Goal: Task Accomplishment & Management: Use online tool/utility

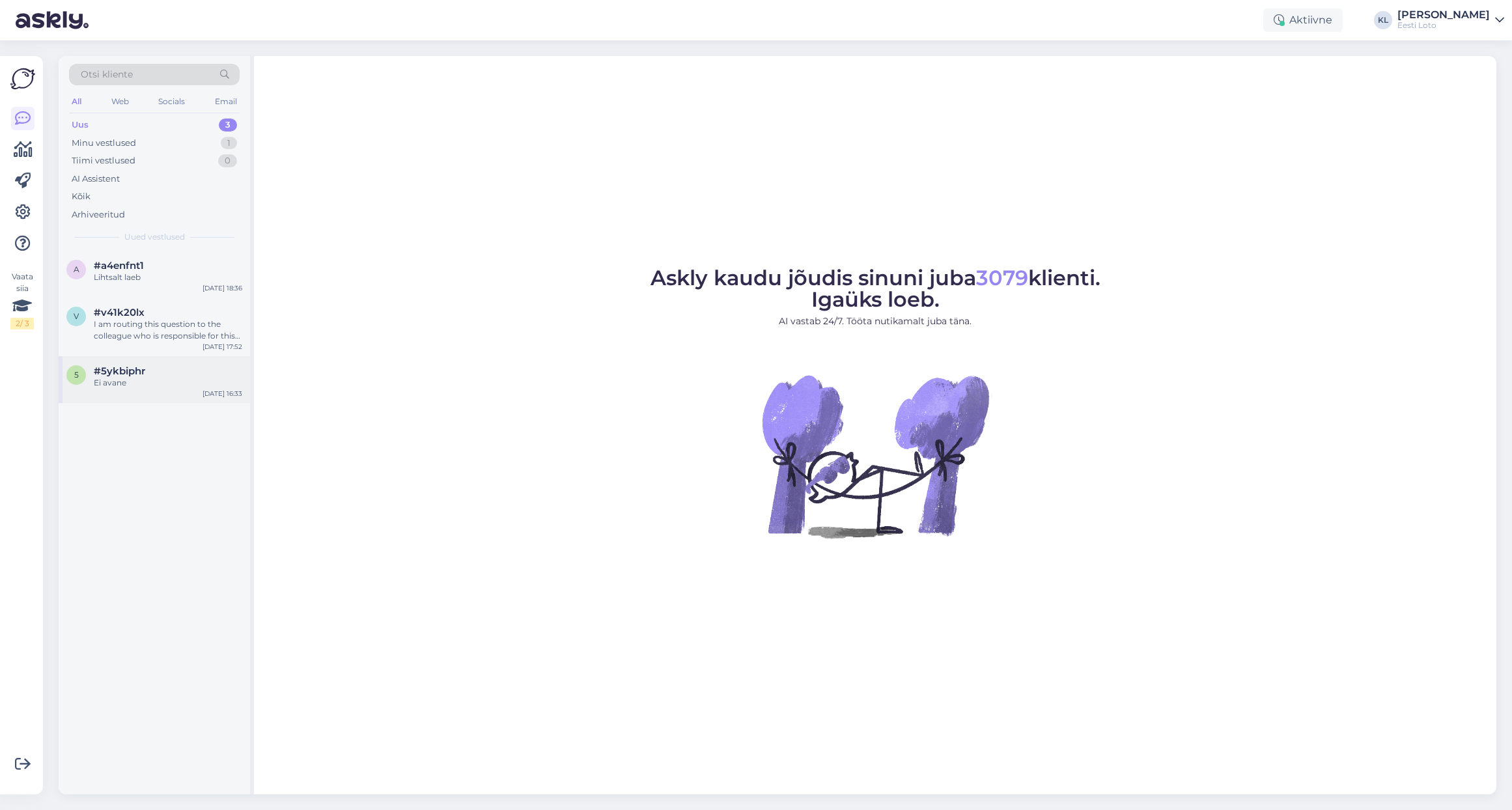
click at [159, 368] on div "#5ykbiphr" at bounding box center [168, 371] width 148 height 12
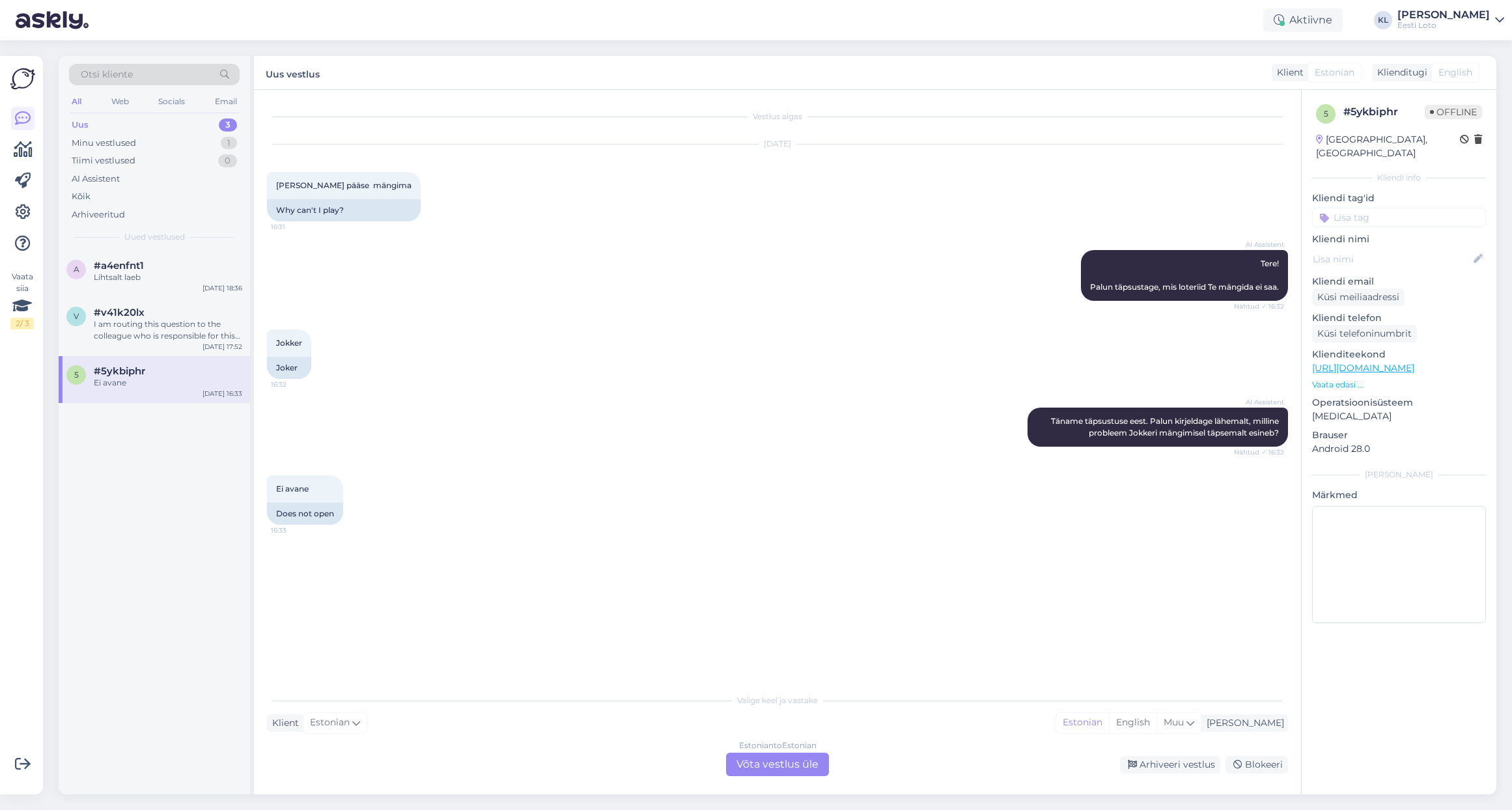
click at [801, 763] on div "Estonian to Estonian Võta vestlus üle" at bounding box center [777, 764] width 103 height 23
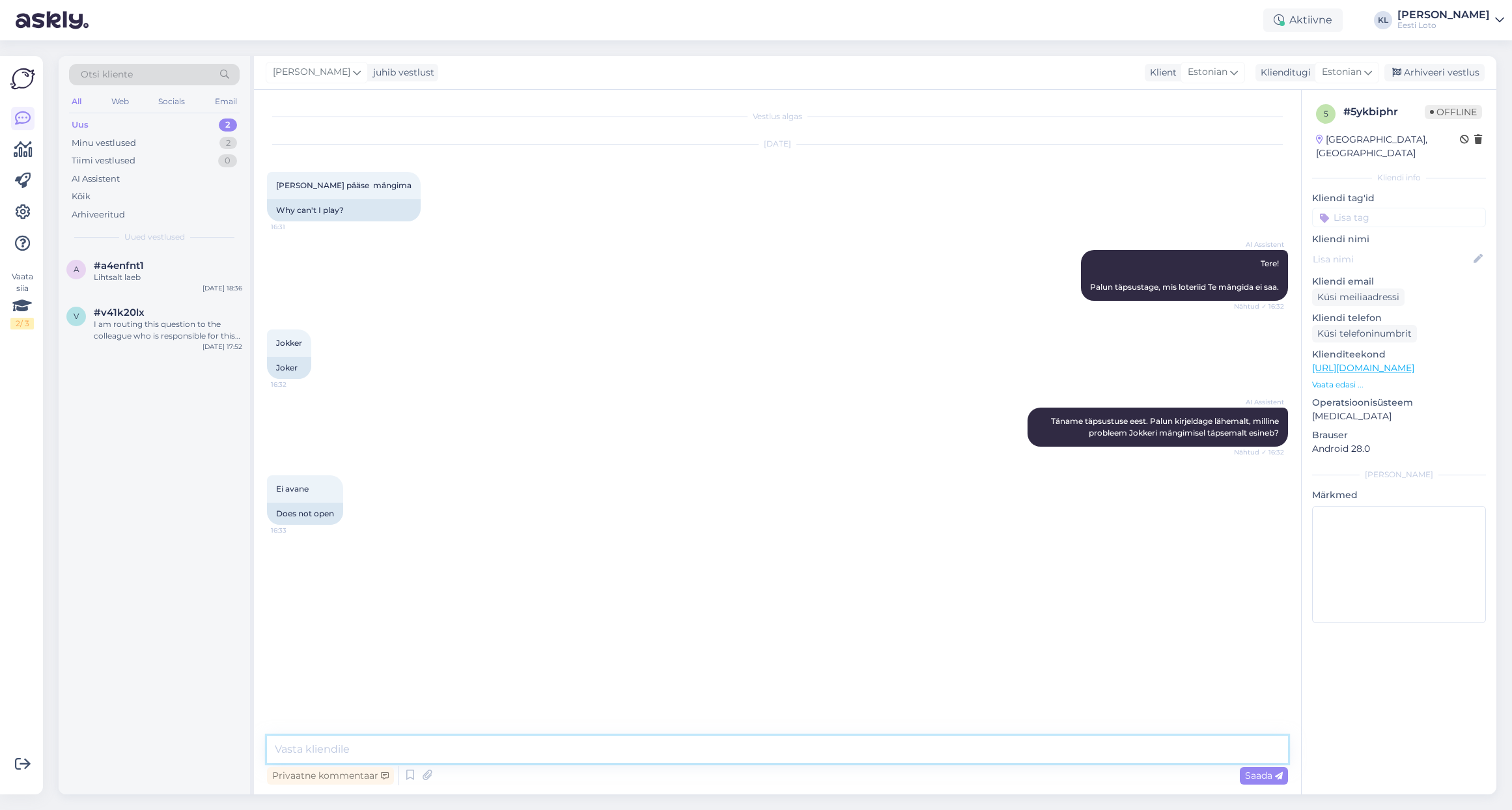
click at [545, 749] on textarea at bounding box center [777, 749] width 1021 height 27
type textarea "+"
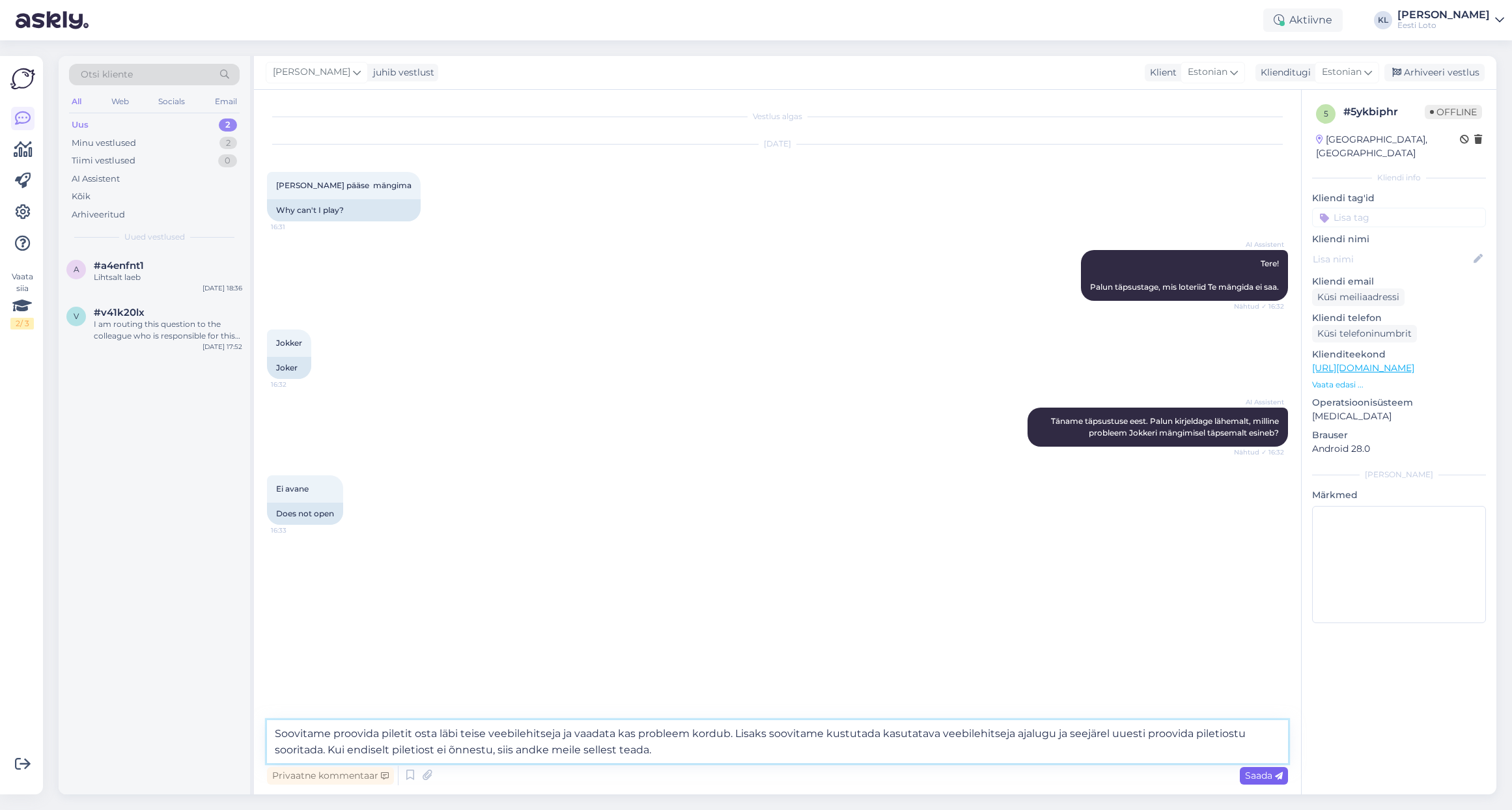
type textarea "Soovitame proovida piletit osta läbi teise veebilehitseja ja vaadata kas proble…"
drag, startPoint x: 1265, startPoint y: 779, endPoint x: 1291, endPoint y: 787, distance: 27.2
click at [1265, 779] on span "Saada" at bounding box center [1264, 775] width 38 height 12
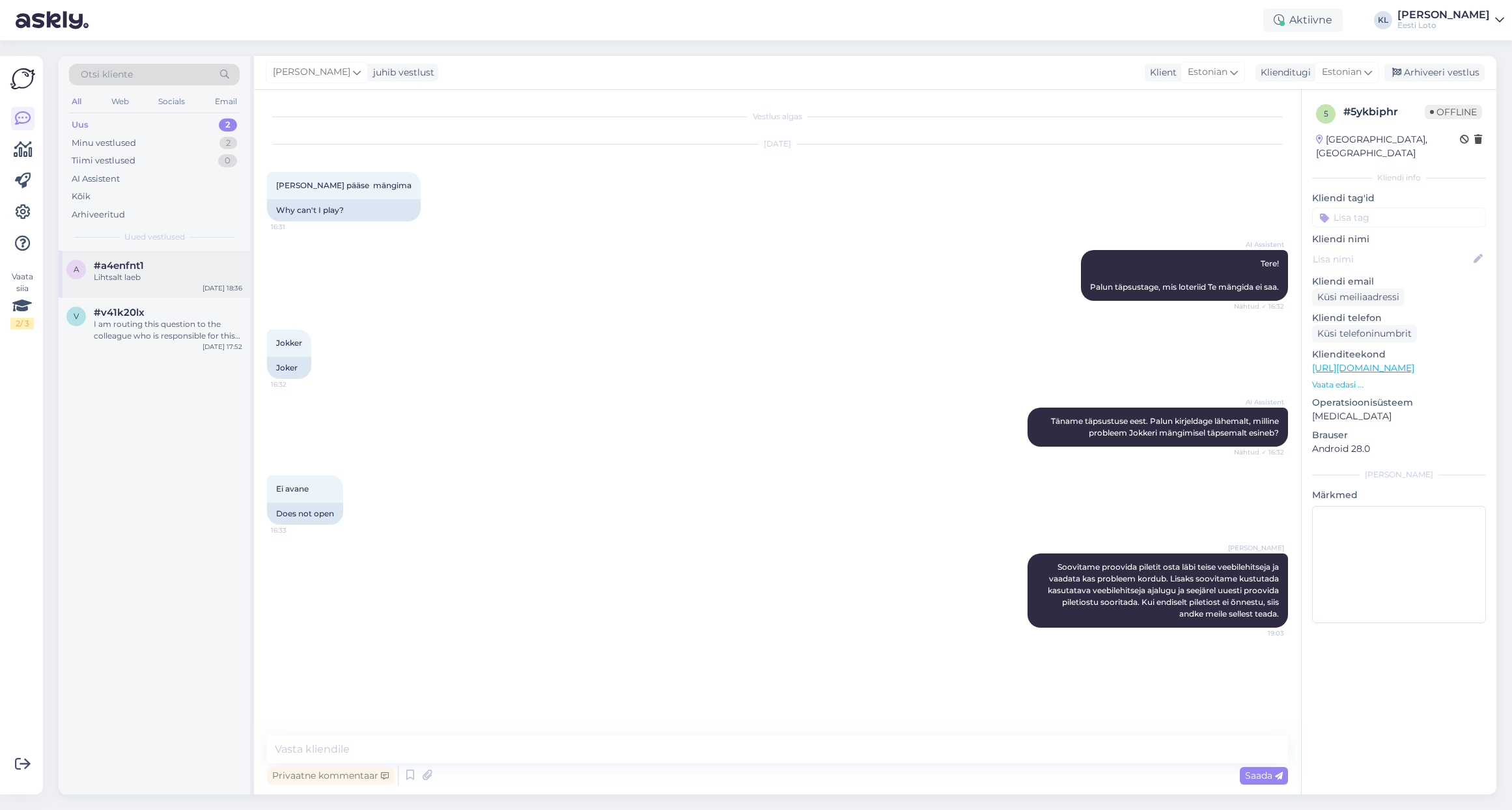
click at [115, 260] on span "#a4enfnt1" at bounding box center [119, 266] width 50 height 12
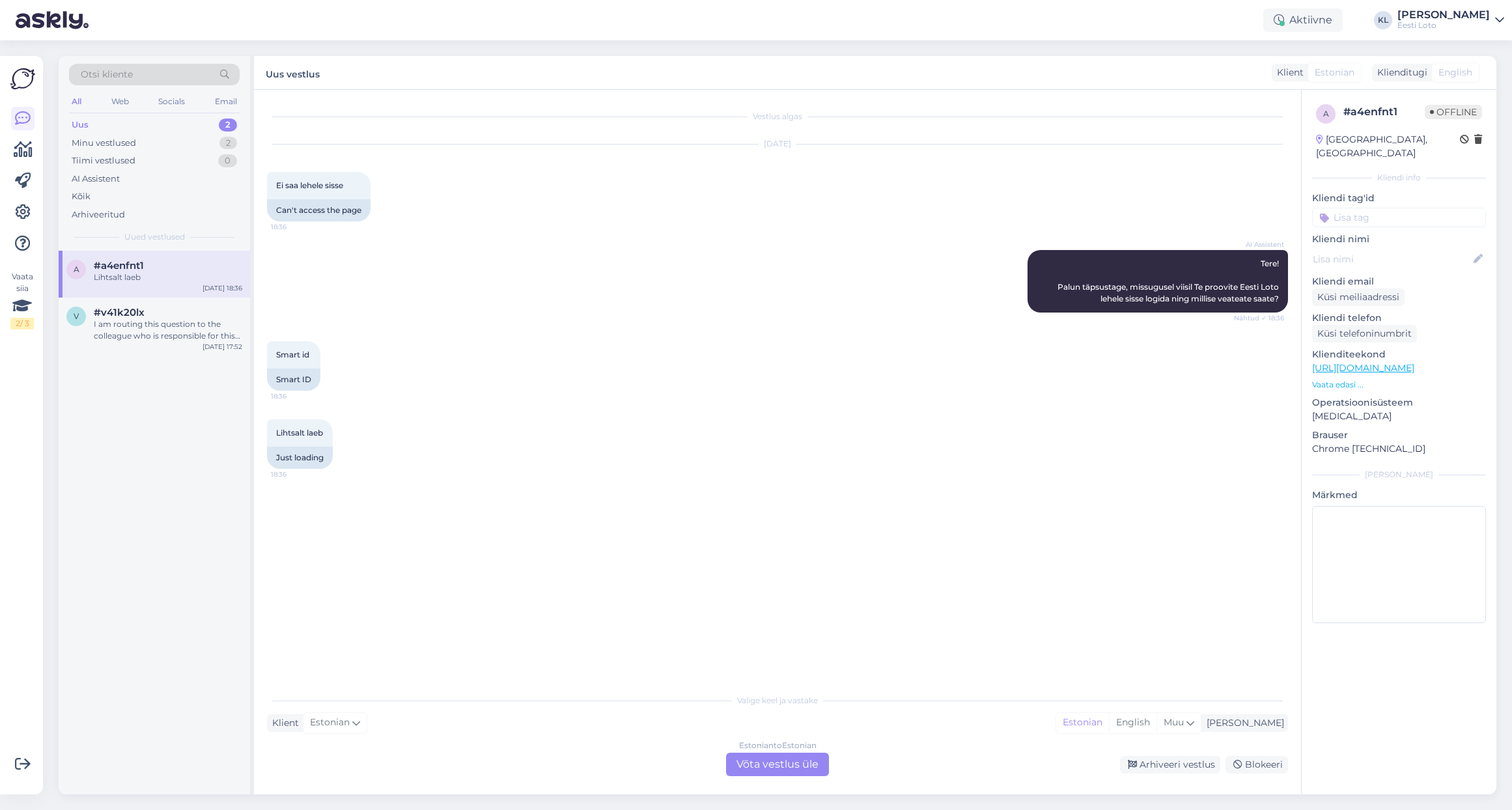
click at [762, 767] on div "Estonian to Estonian Võta vestlus üle" at bounding box center [777, 764] width 103 height 23
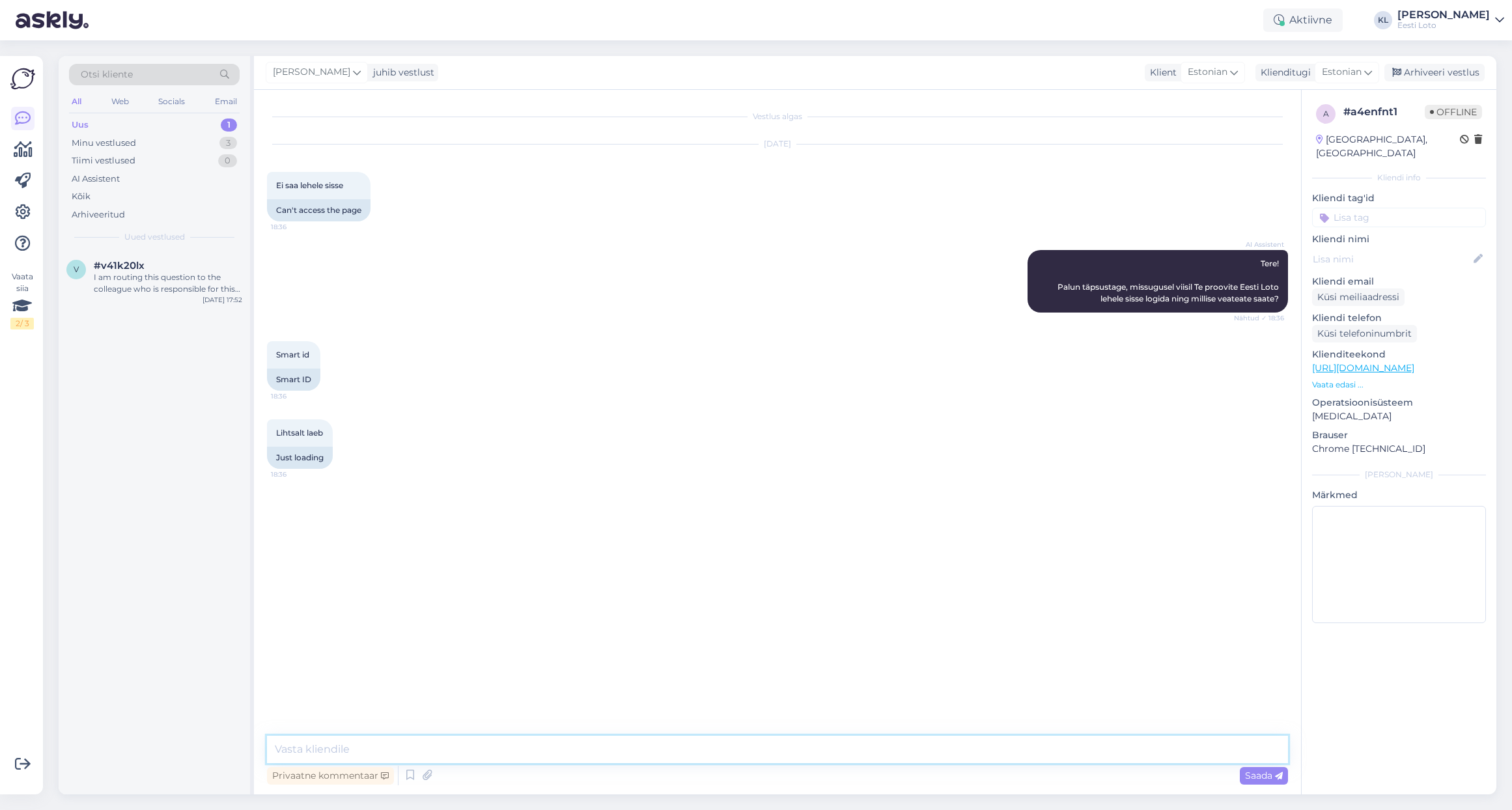
drag, startPoint x: 345, startPoint y: 742, endPoint x: 369, endPoint y: 736, distance: 24.7
click at [345, 742] on textarea at bounding box center [777, 749] width 1021 height 27
paste textarea "Üldisi tõrkeid Smart-ID-ga sisselogimisel meie kodulehel hetkel ei esine. Soovi…"
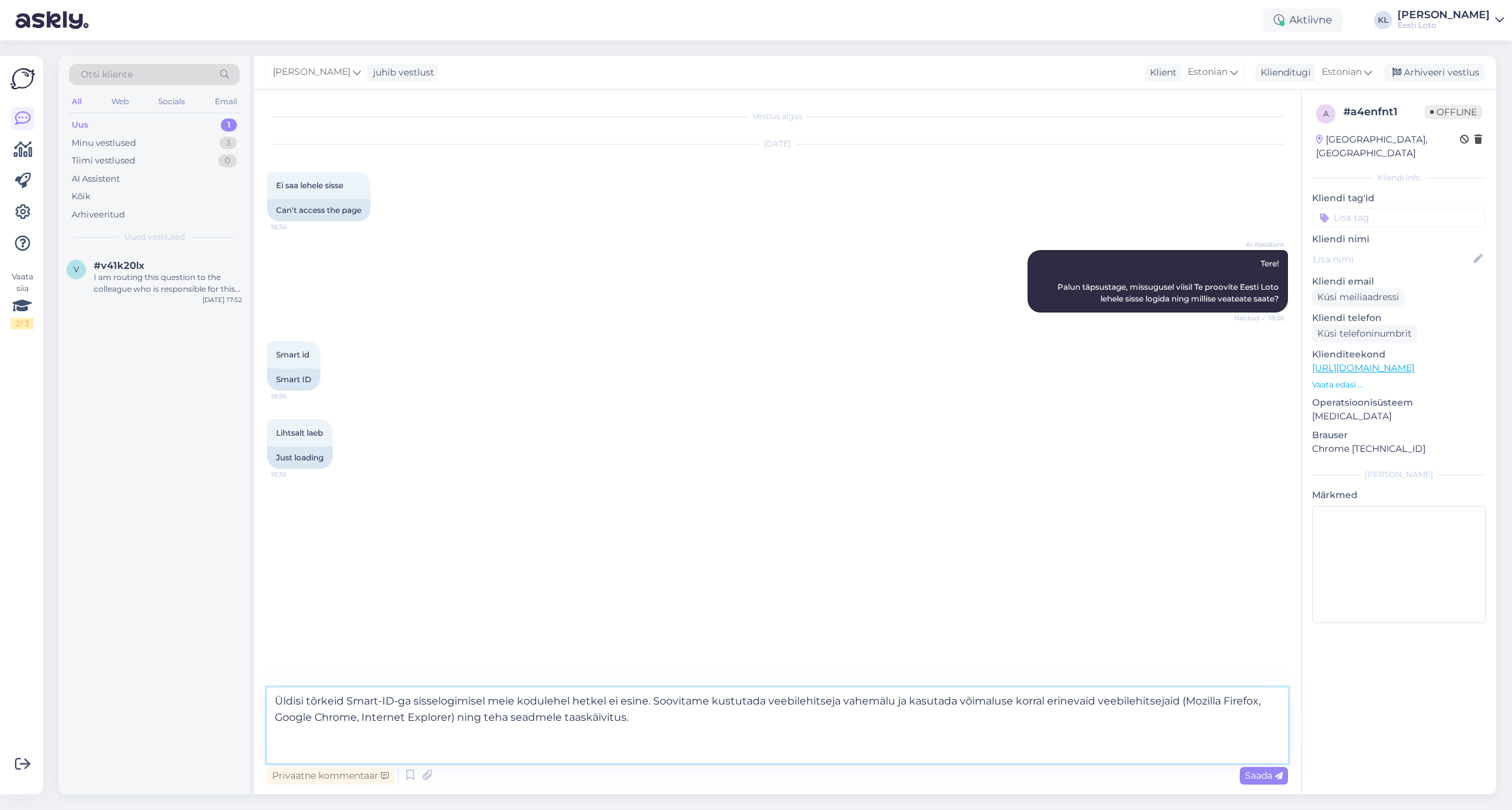
click at [657, 717] on textarea "Üldisi tõrkeid Smart-ID-ga sisselogimisel meie kodulehel hetkel ei esine. Soovi…" at bounding box center [777, 724] width 1021 height 75
type textarea "Üldisi tõrkeid Smart-ID-ga sisselogimisel meie kodulehel hetkel ei esine. Soovi…"
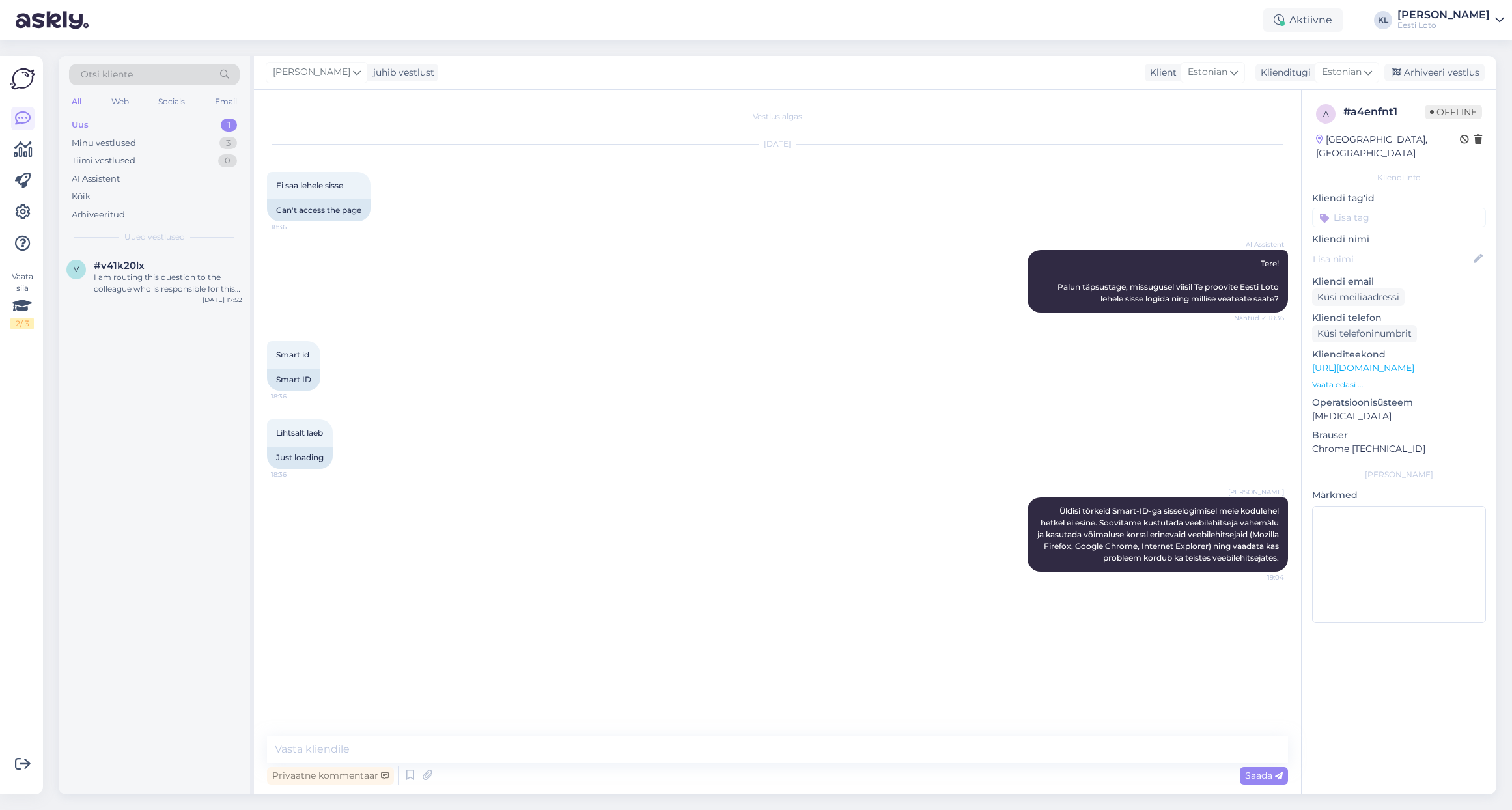
click at [1385, 208] on input at bounding box center [1398, 217] width 174 height 20
type input "Smar"
click at [1386, 249] on span "Smart-ID probleem" at bounding box center [1373, 252] width 77 height 8
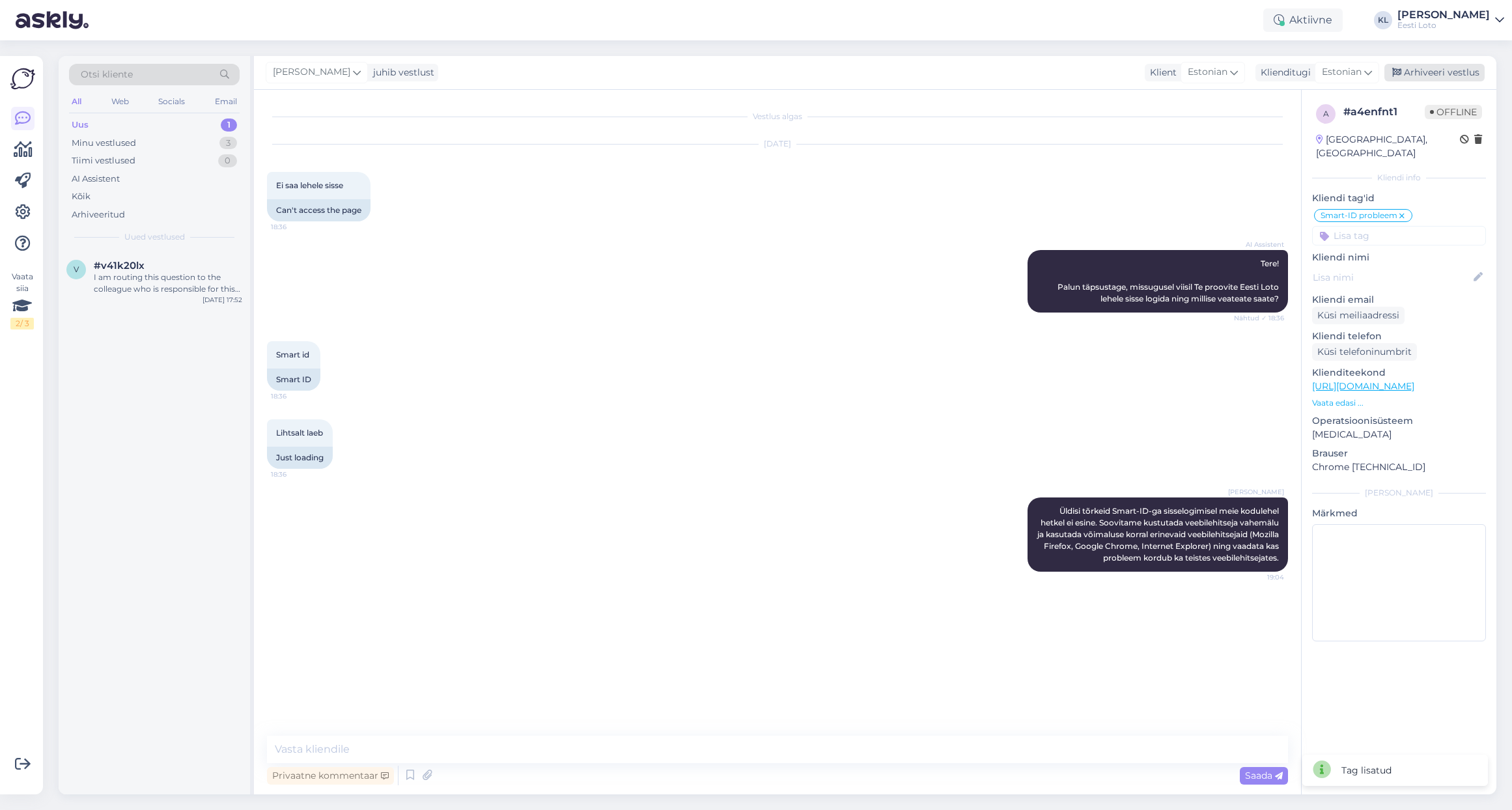
click at [1450, 72] on div "Arhiveeri vestlus" at bounding box center [1434, 73] width 100 height 18
click at [121, 263] on span "#v41k20lx" at bounding box center [119, 266] width 50 height 12
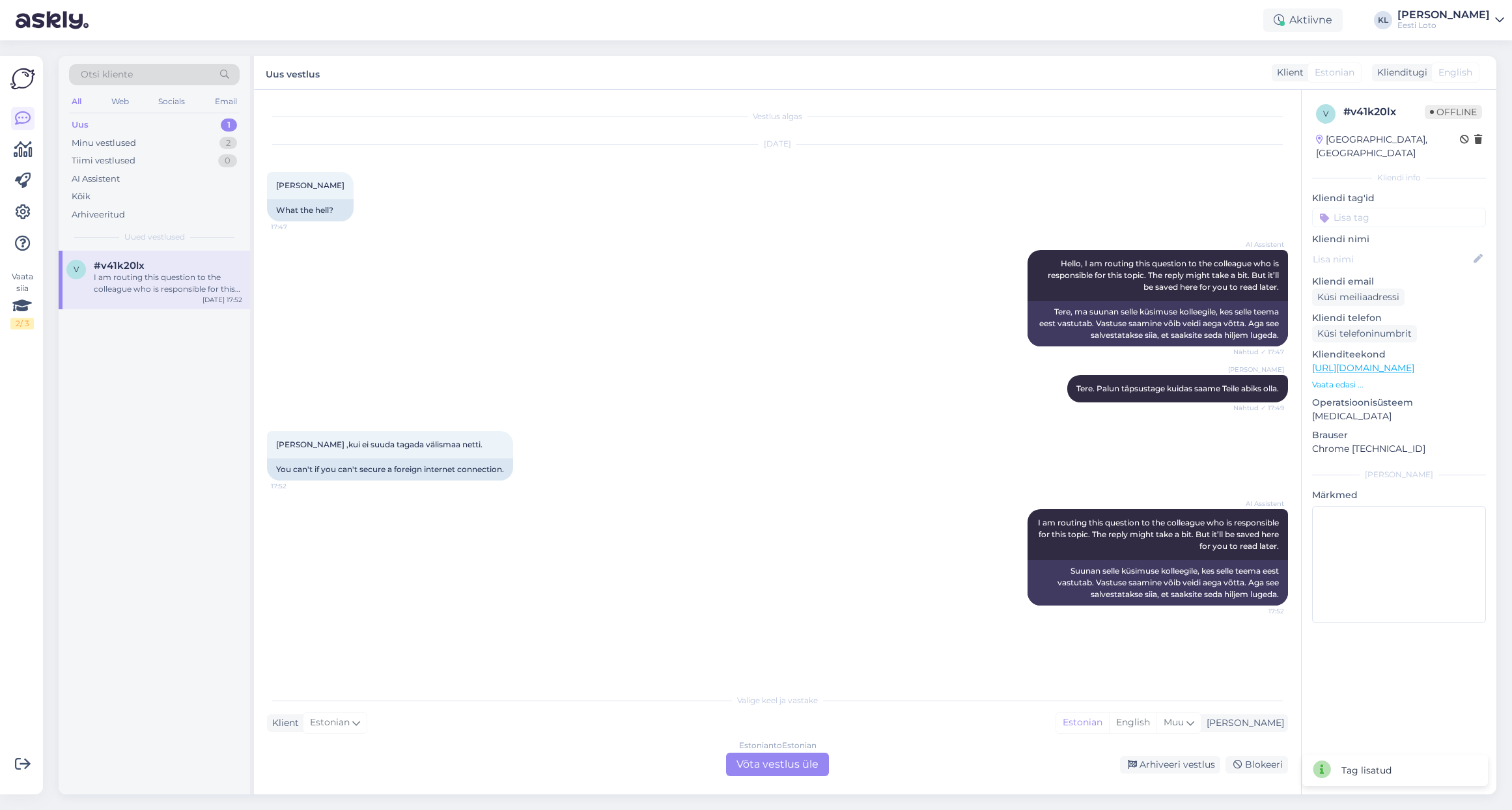
click at [169, 116] on div "Uus 1" at bounding box center [154, 124] width 170 height 18
click at [156, 280] on div "I am routing this question to the colleague who is responsible for this topic. …" at bounding box center [168, 282] width 148 height 23
click at [178, 132] on div "Uus 1" at bounding box center [154, 124] width 170 height 18
click at [197, 281] on div "I am routing this question to the colleague who is responsible for this topic. …" at bounding box center [168, 282] width 148 height 23
click at [204, 139] on div "Minu vestlused 2" at bounding box center [154, 143] width 170 height 18
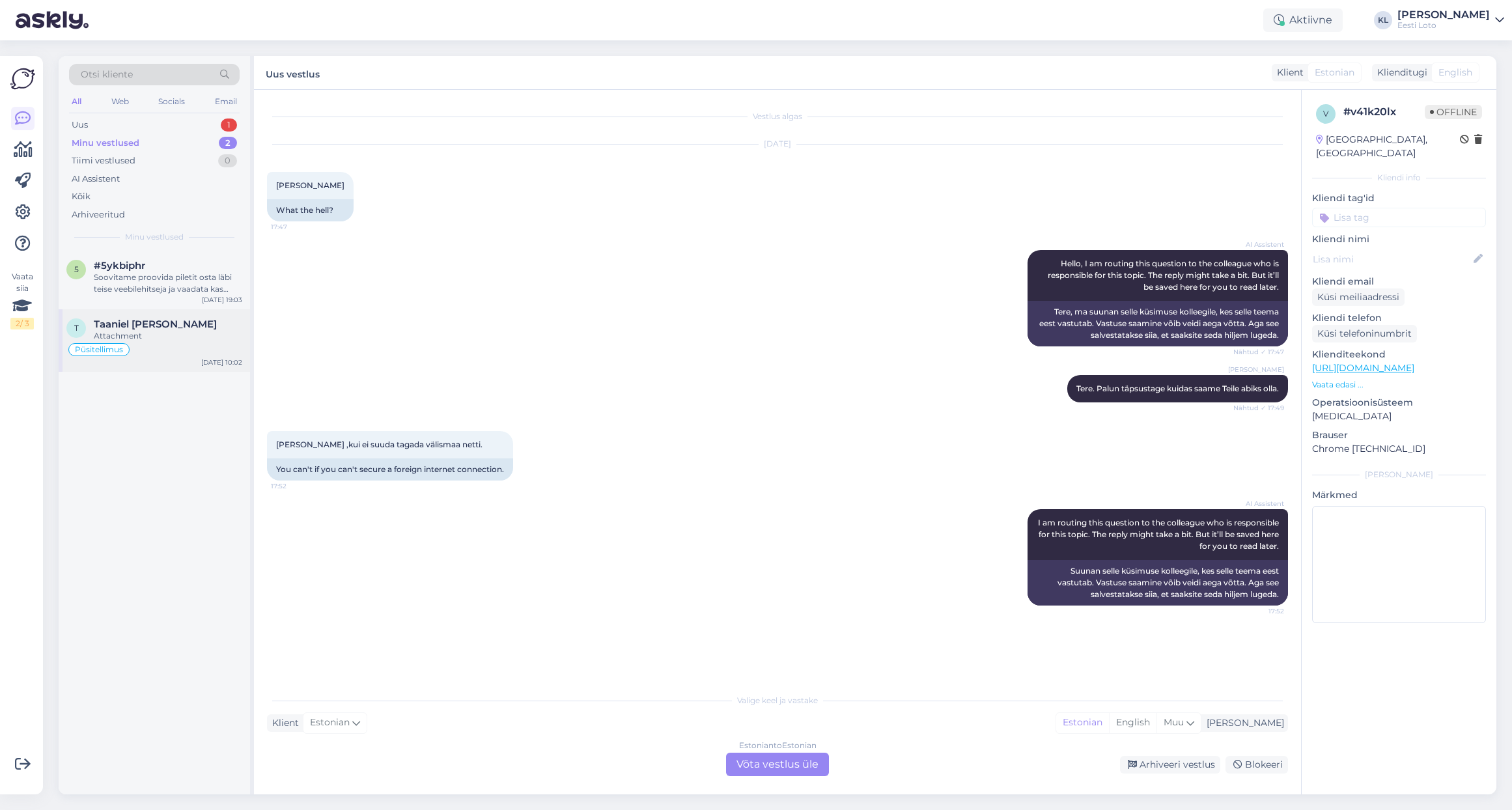
click at [162, 337] on div "Attachment" at bounding box center [168, 336] width 148 height 12
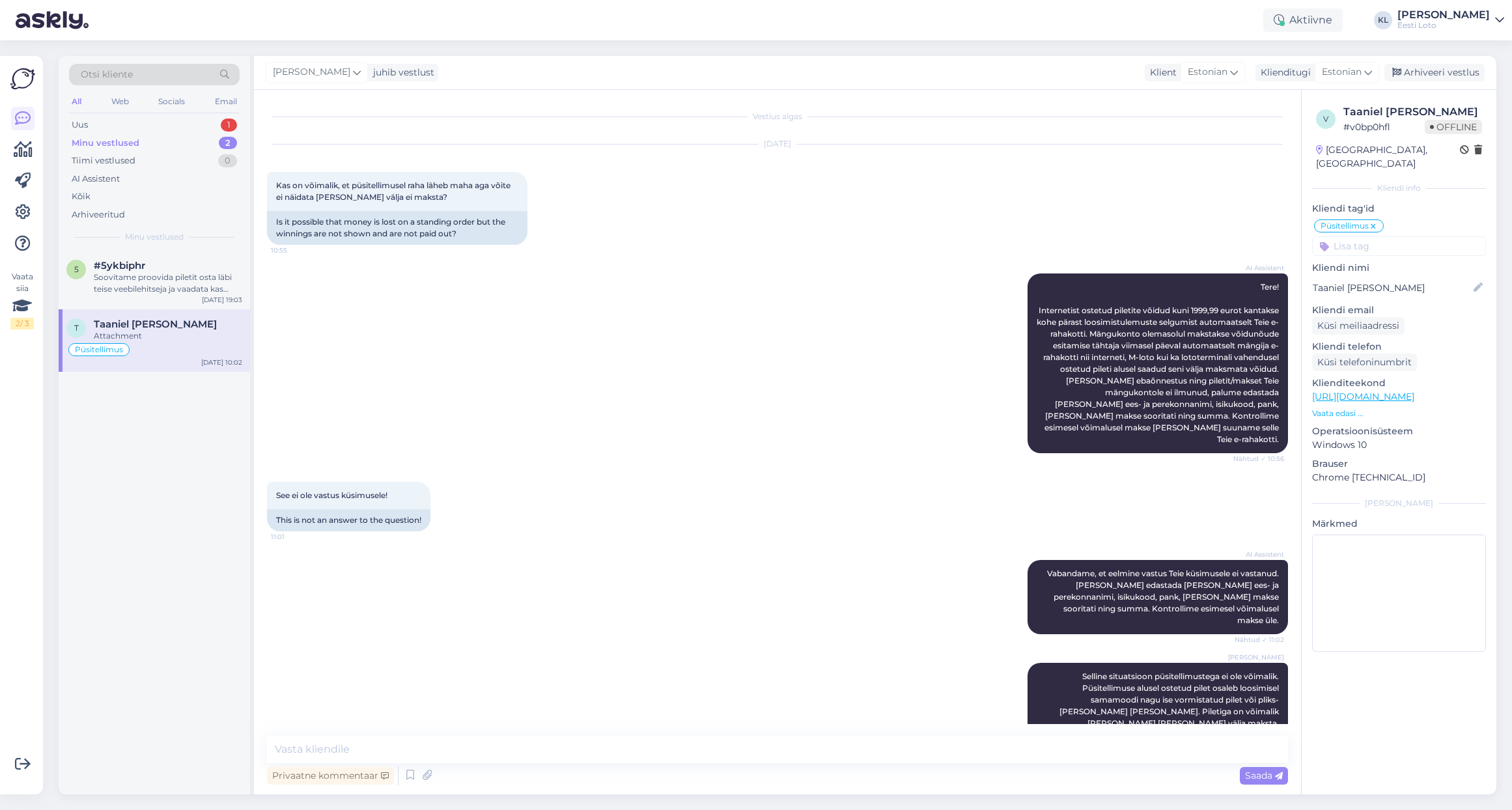
scroll to position [2036, 0]
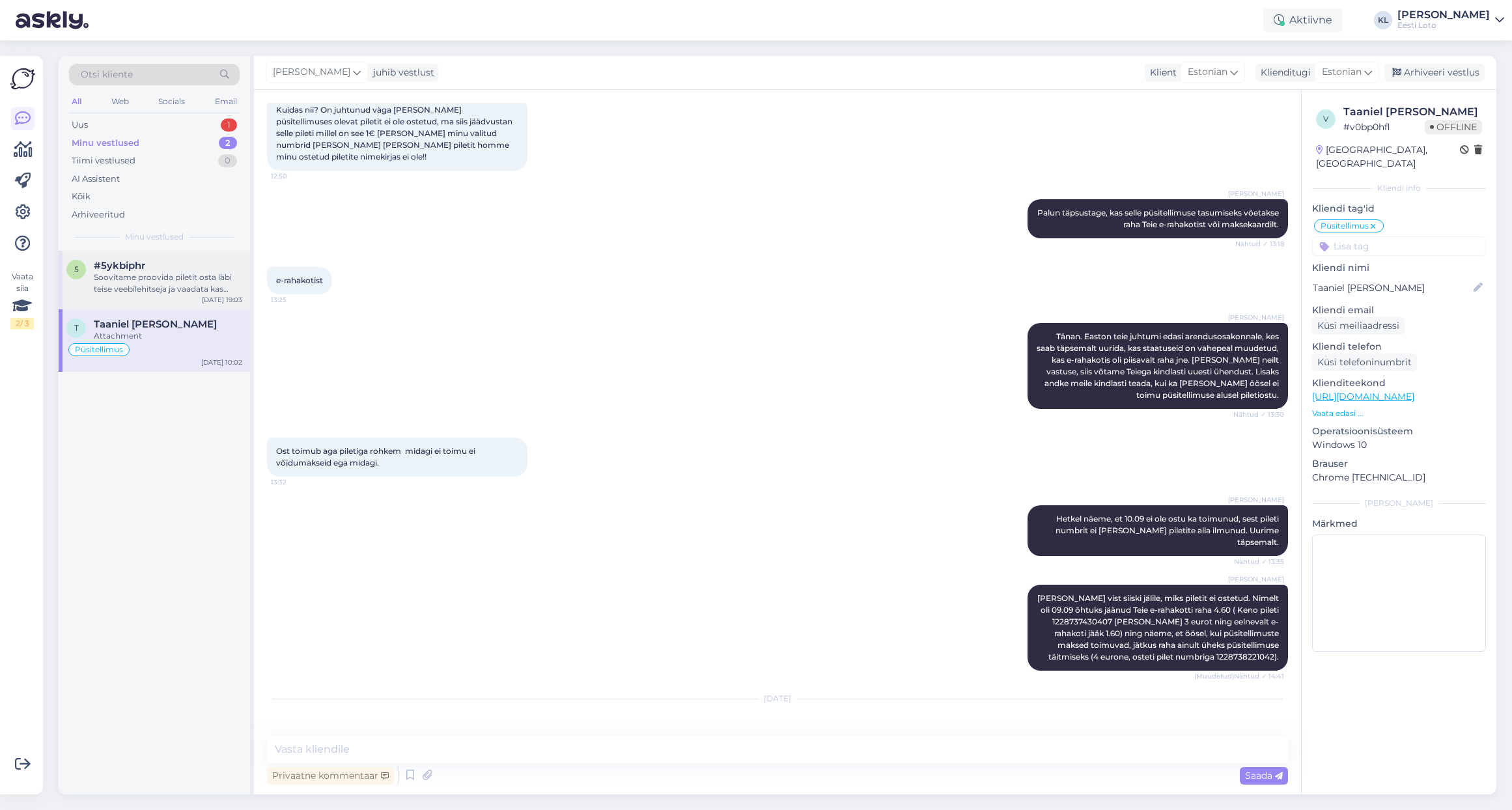
click at [150, 268] on div "#5ykbiphr" at bounding box center [168, 266] width 148 height 12
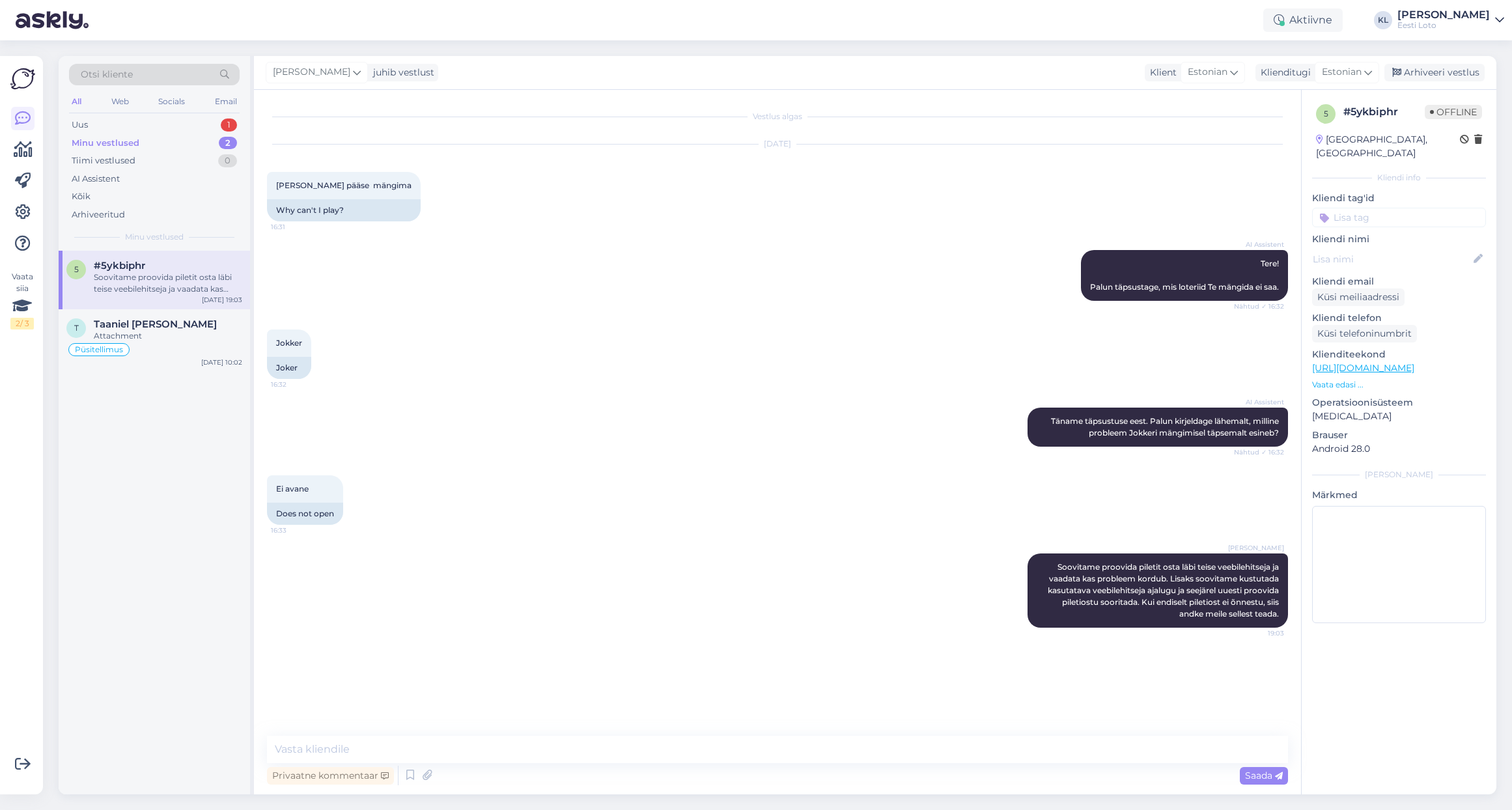
scroll to position [0, 0]
click at [1375, 208] on input at bounding box center [1398, 217] width 174 height 20
type input "pile"
click at [1396, 249] on span "Pileti ostmine" at bounding box center [1398, 252] width 54 height 8
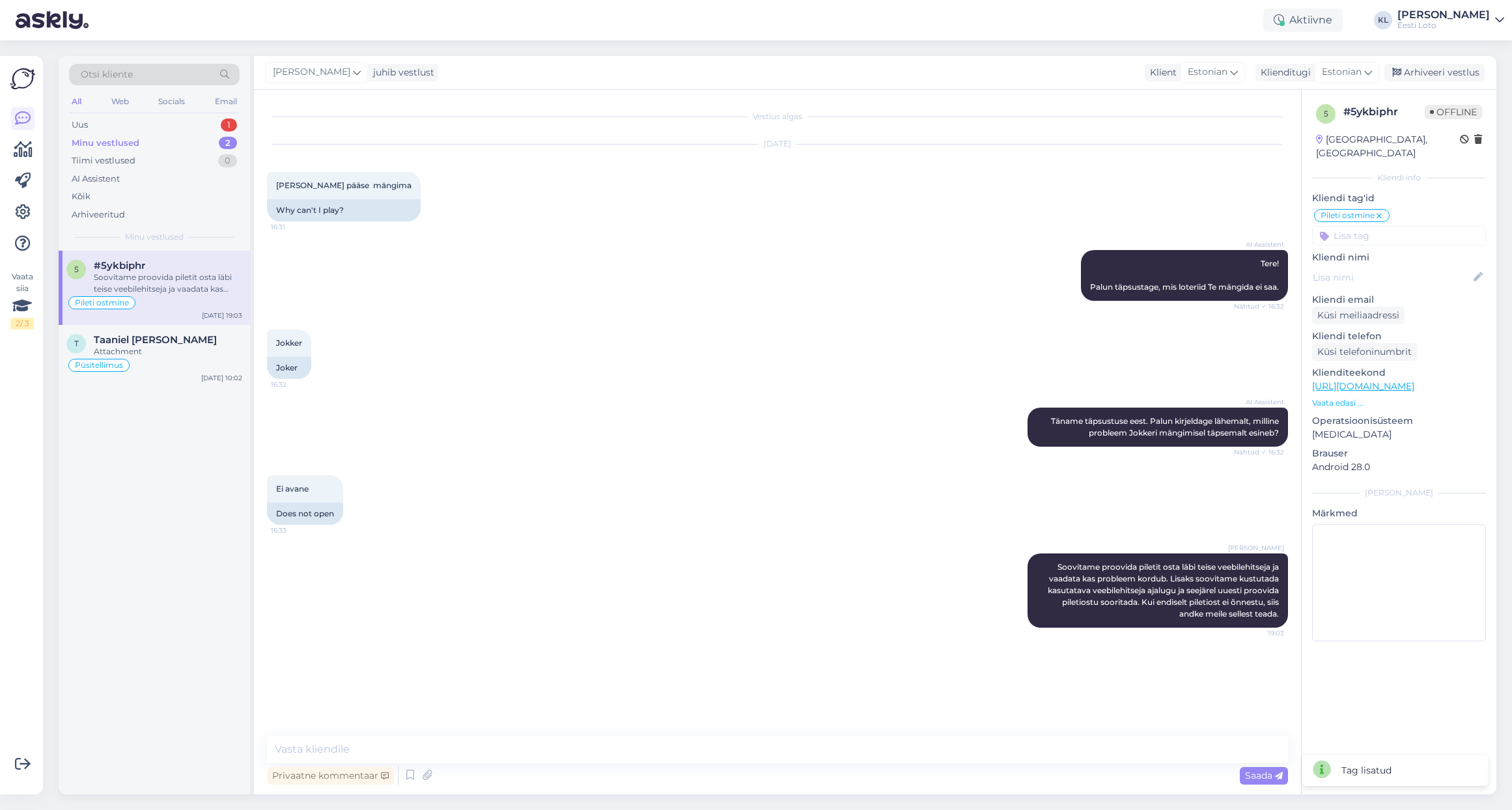
click at [1414, 63] on div "[PERSON_NAME] juhib vestlust Klient Estonian Klienditugi [DEMOGRAPHIC_DATA] Arh…" at bounding box center [875, 73] width 1242 height 34
click at [1443, 72] on div "Arhiveeri vestlus" at bounding box center [1434, 73] width 100 height 18
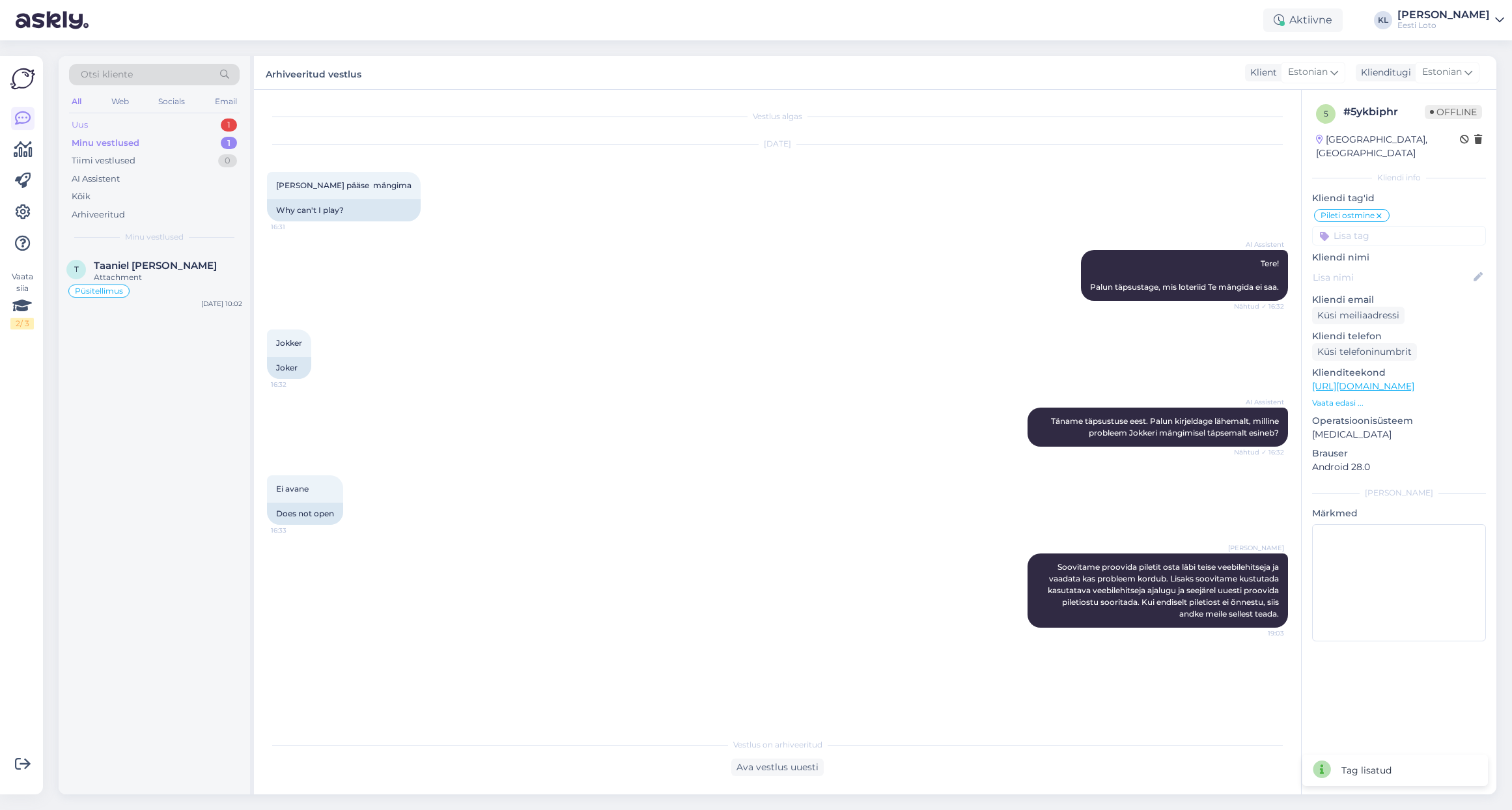
click at [170, 122] on div "Uus 1" at bounding box center [154, 124] width 170 height 18
click at [165, 272] on div "I am routing this question to the colleague who is responsible for this topic. …" at bounding box center [168, 282] width 148 height 23
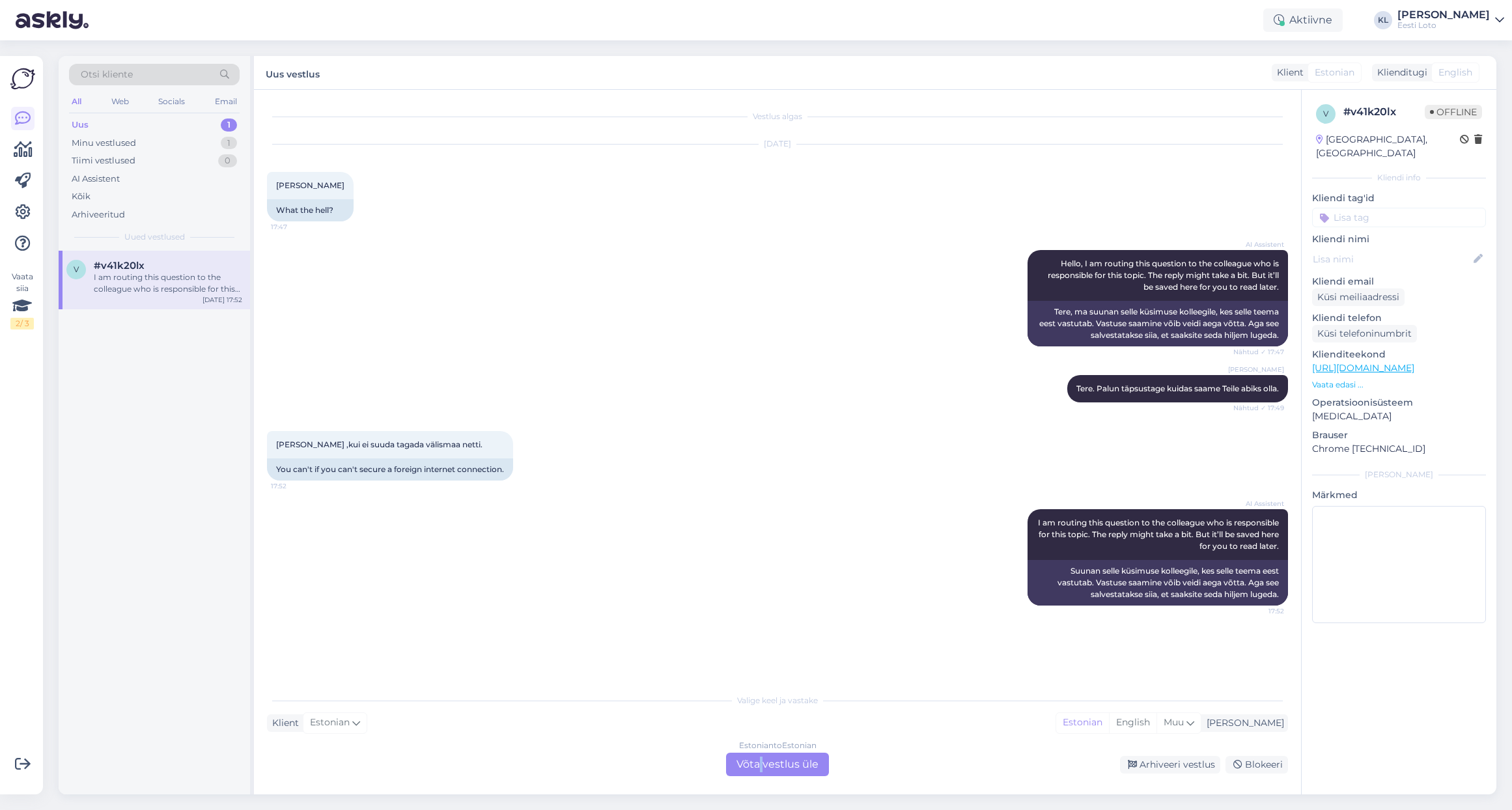
click at [761, 768] on div "Estonian to Estonian Võta vestlus üle" at bounding box center [777, 764] width 103 height 23
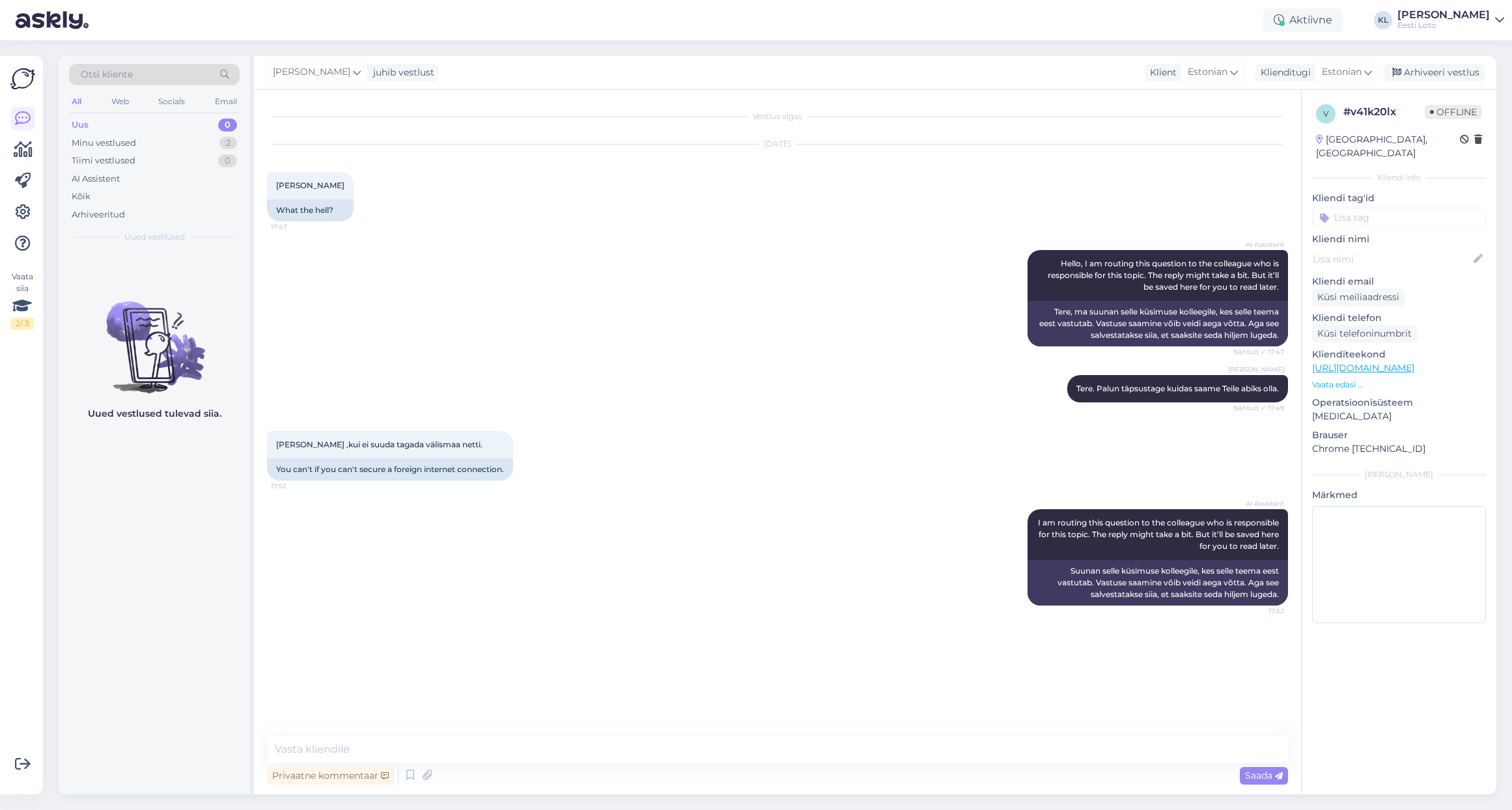
drag, startPoint x: 1433, startPoint y: 66, endPoint x: 1341, endPoint y: 90, distance: 95.1
click at [1433, 66] on div "Arhiveeri vestlus" at bounding box center [1434, 73] width 100 height 18
click at [162, 147] on div "Minu vestlused 1" at bounding box center [154, 143] width 170 height 18
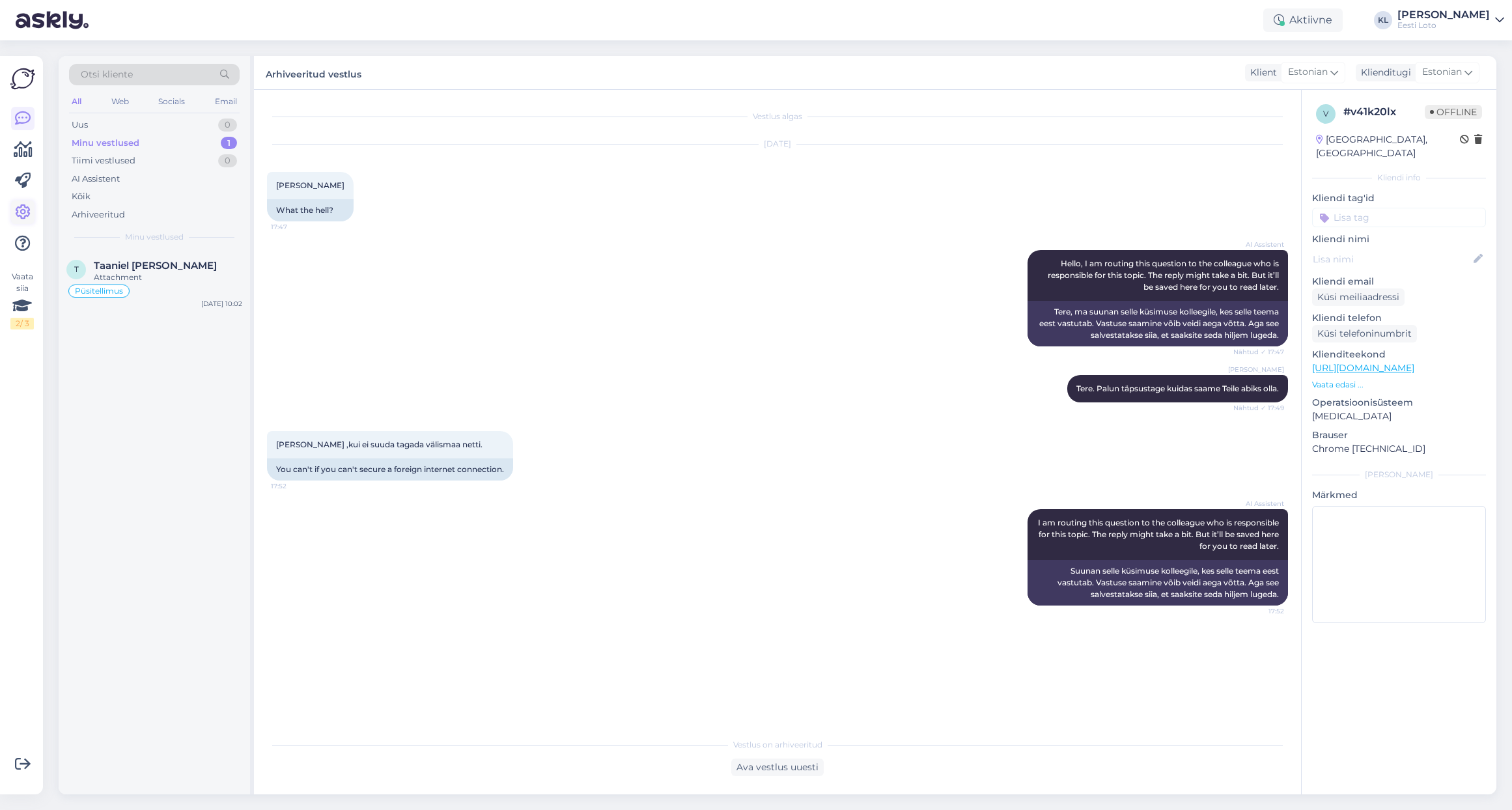
click at [18, 209] on icon at bounding box center [22, 212] width 15 height 15
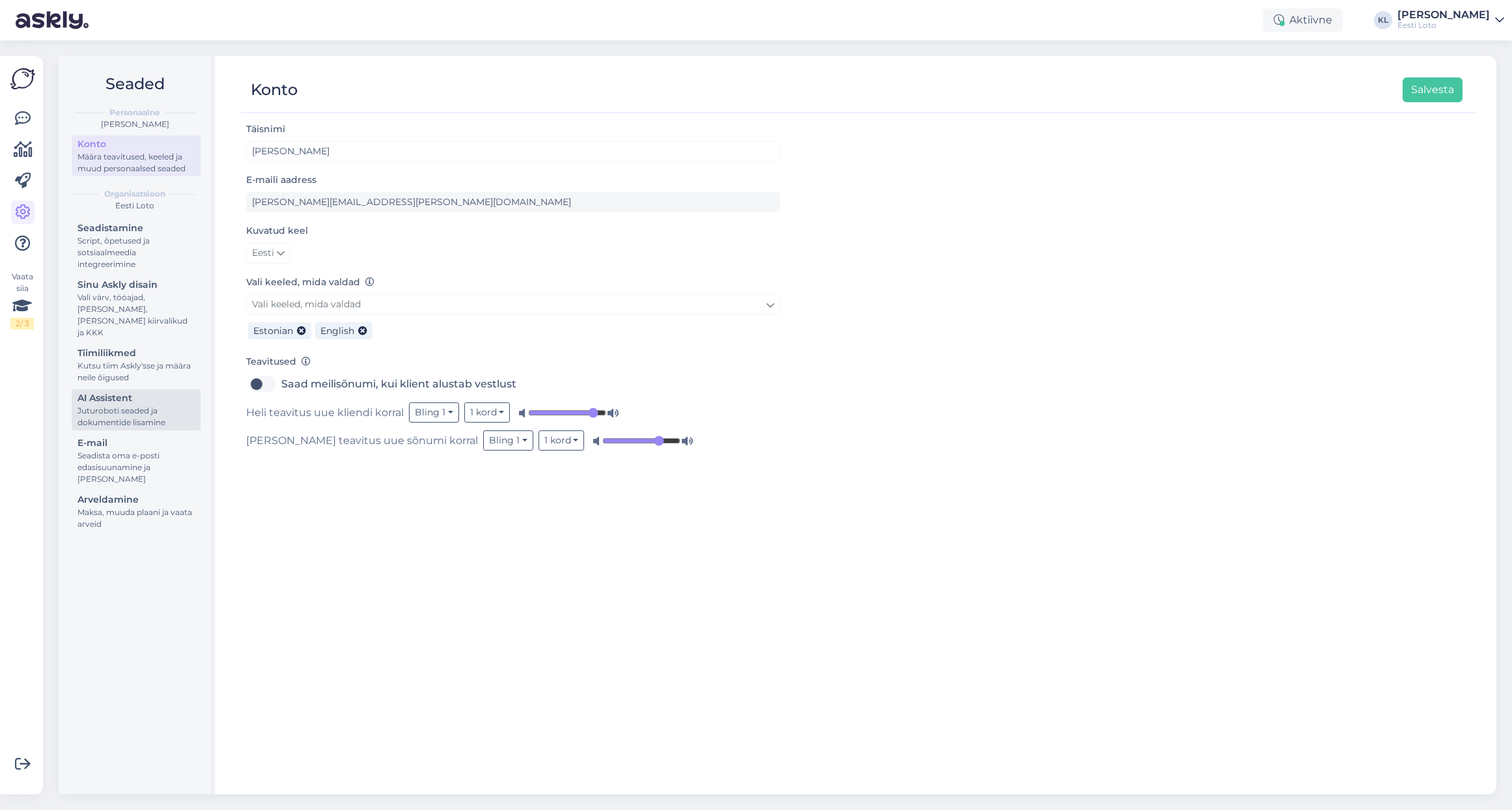
click at [133, 391] on div "AI Assistent" at bounding box center [136, 398] width 117 height 14
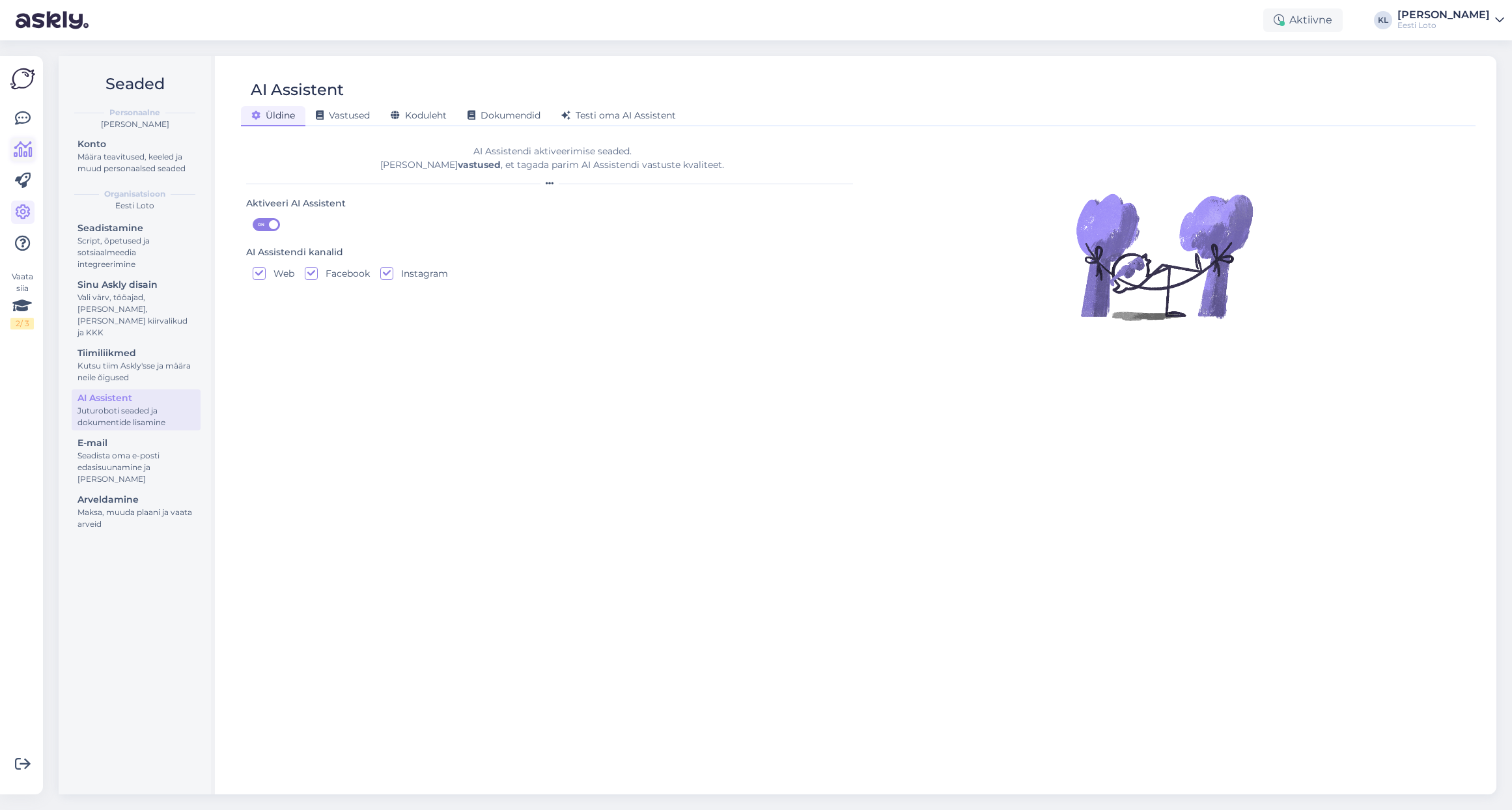
click at [21, 155] on icon at bounding box center [23, 150] width 19 height 15
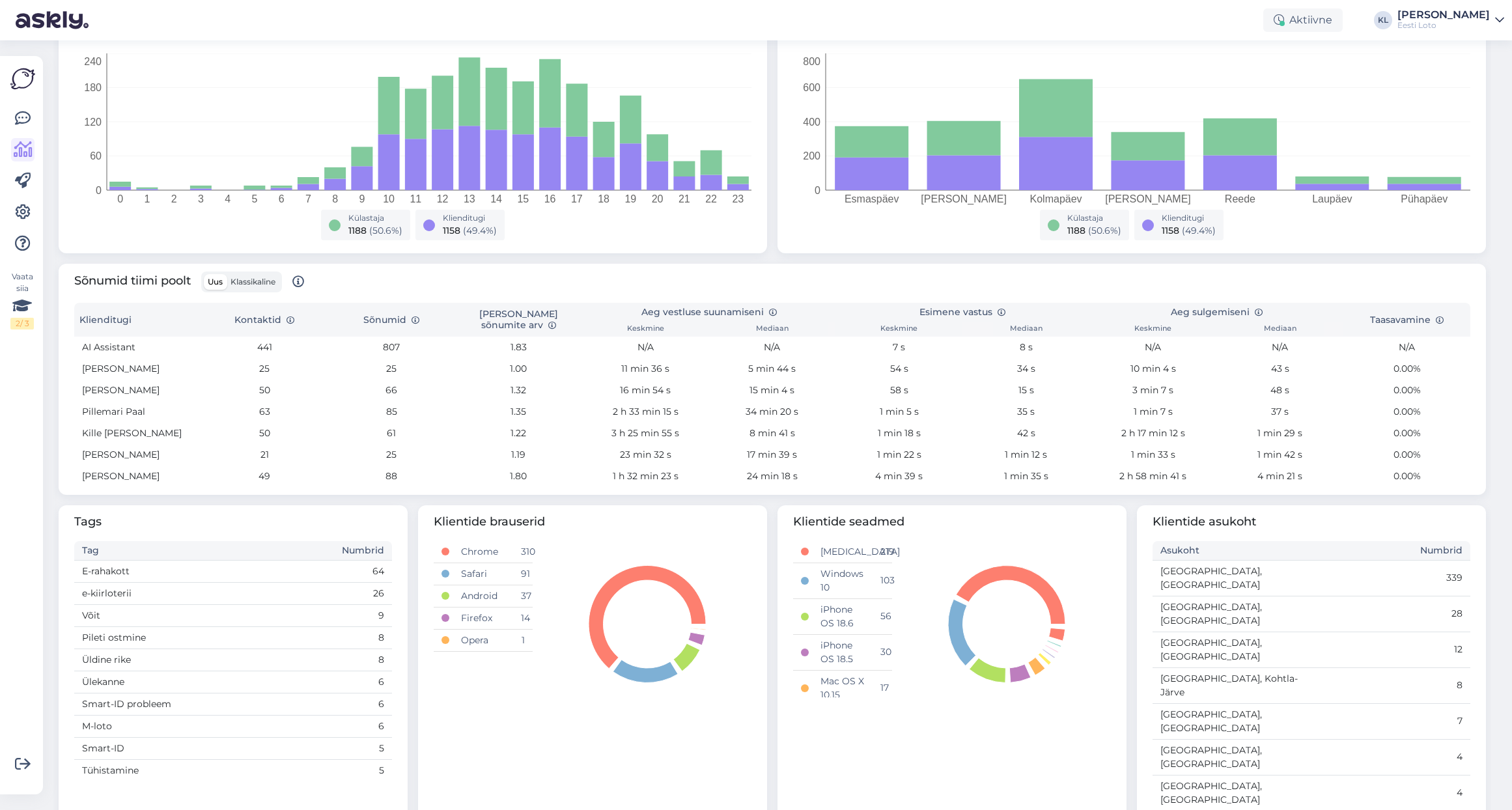
scroll to position [231, 0]
click at [254, 283] on span "Klassikaline" at bounding box center [252, 281] width 44 height 9
click at [227, 275] on input "Klassikaline" at bounding box center [227, 275] width 0 height 0
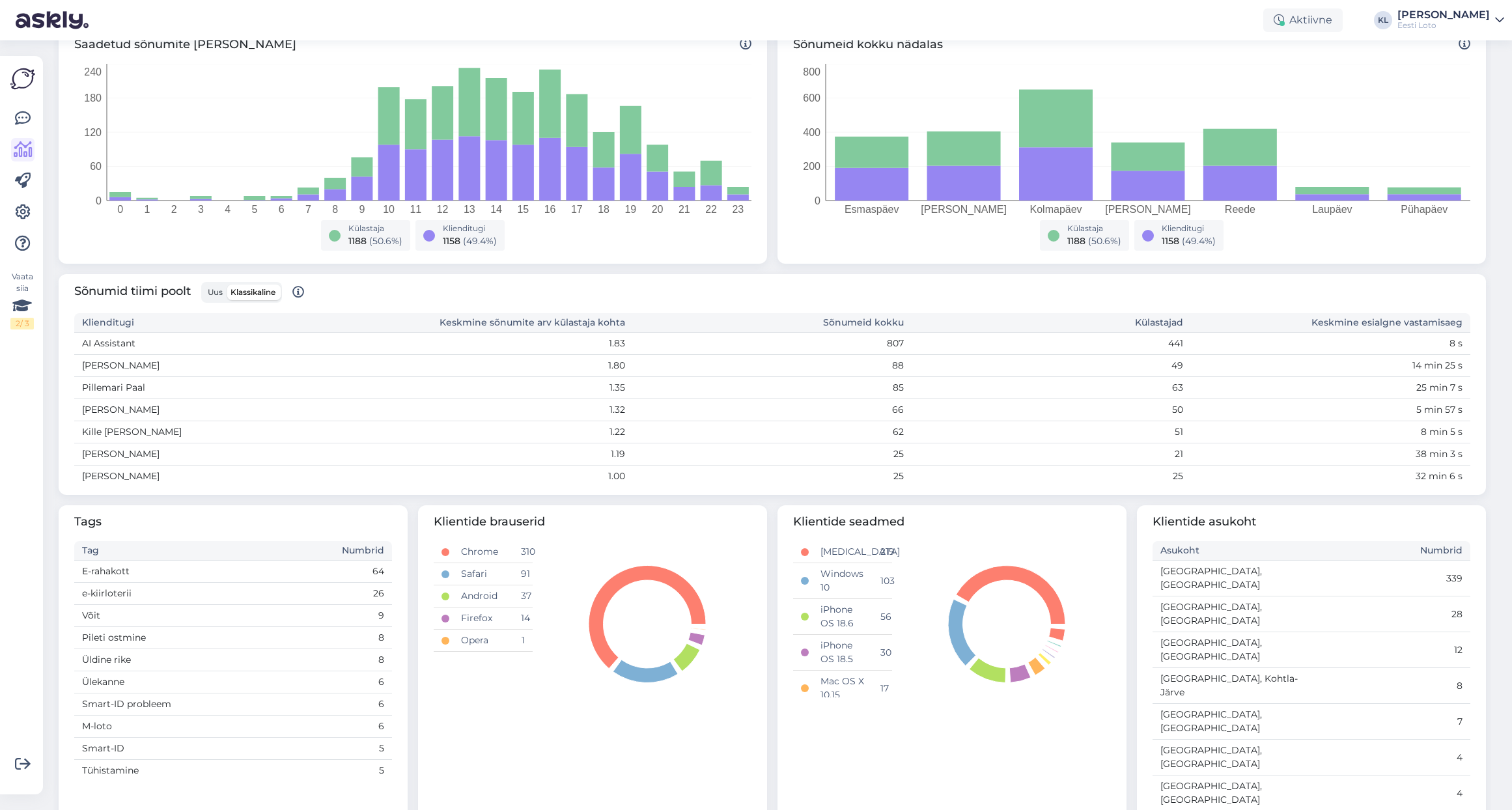
click at [212, 293] on span "Uus" at bounding box center [215, 292] width 15 height 9
click at [204, 284] on input "Uus" at bounding box center [204, 284] width 0 height 0
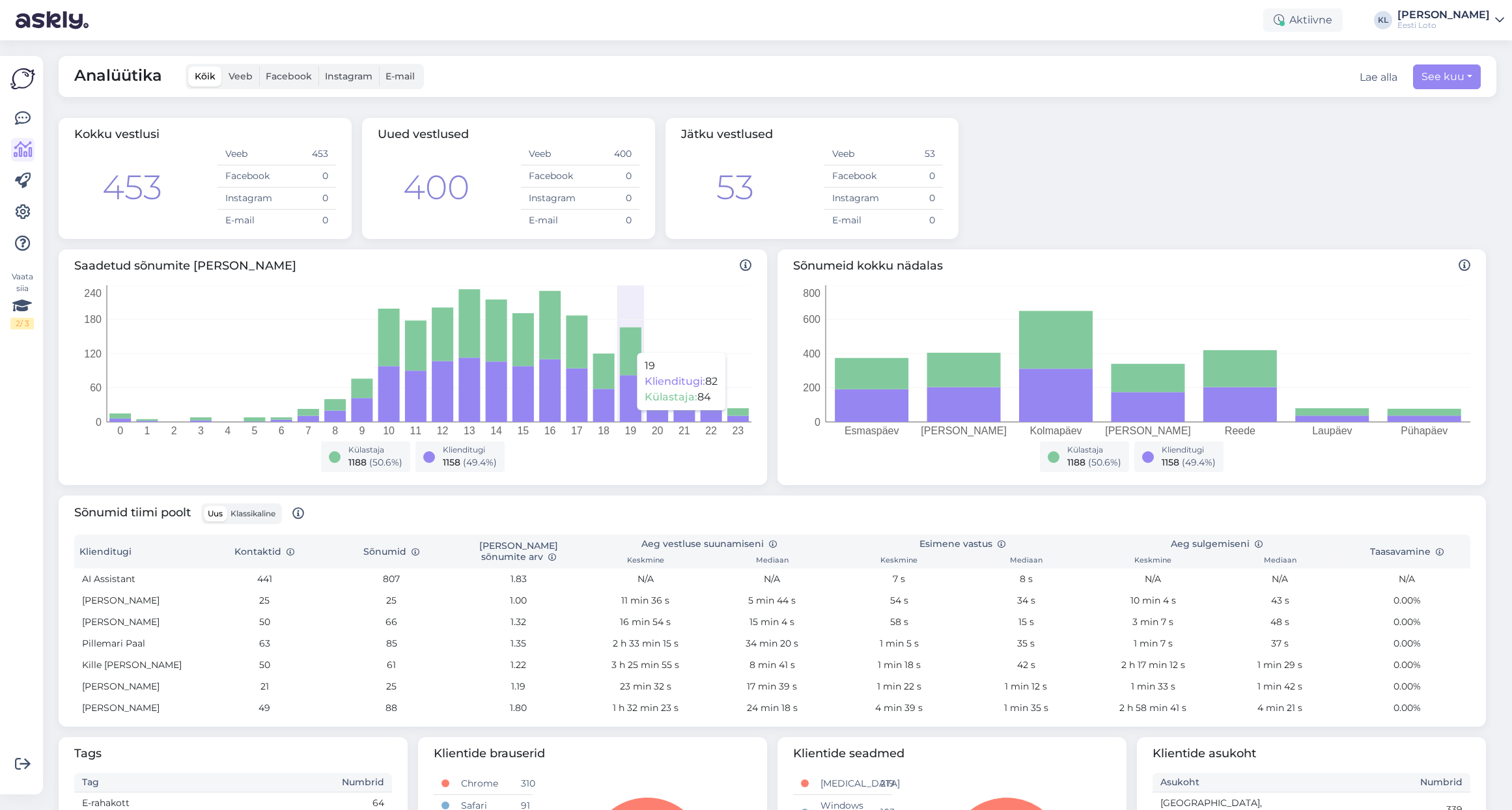
scroll to position [0, 0]
click at [1447, 76] on button "See kuu" at bounding box center [1446, 75] width 68 height 25
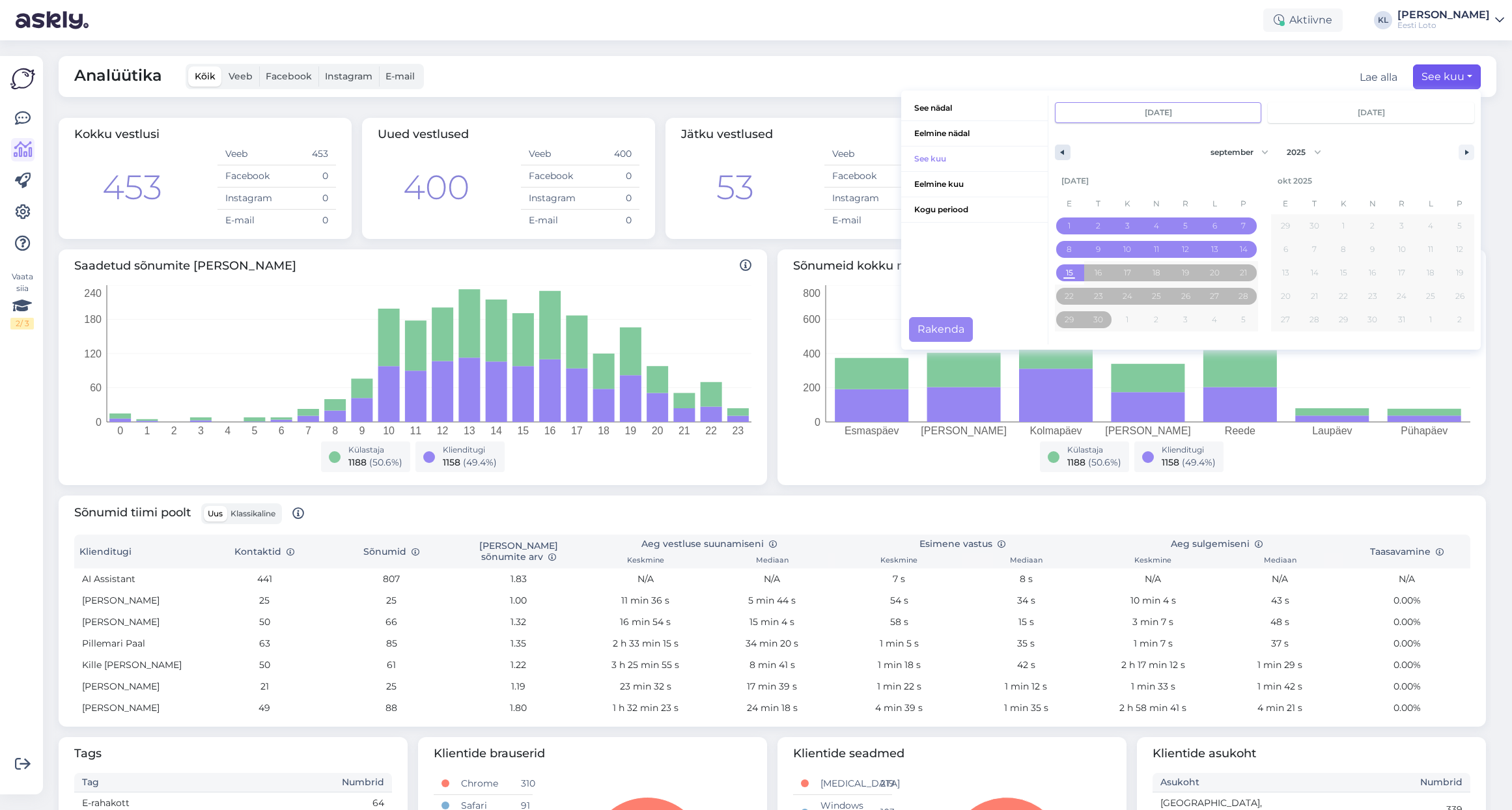
click at [1064, 154] on button "button" at bounding box center [1063, 152] width 15 height 15
select select "7"
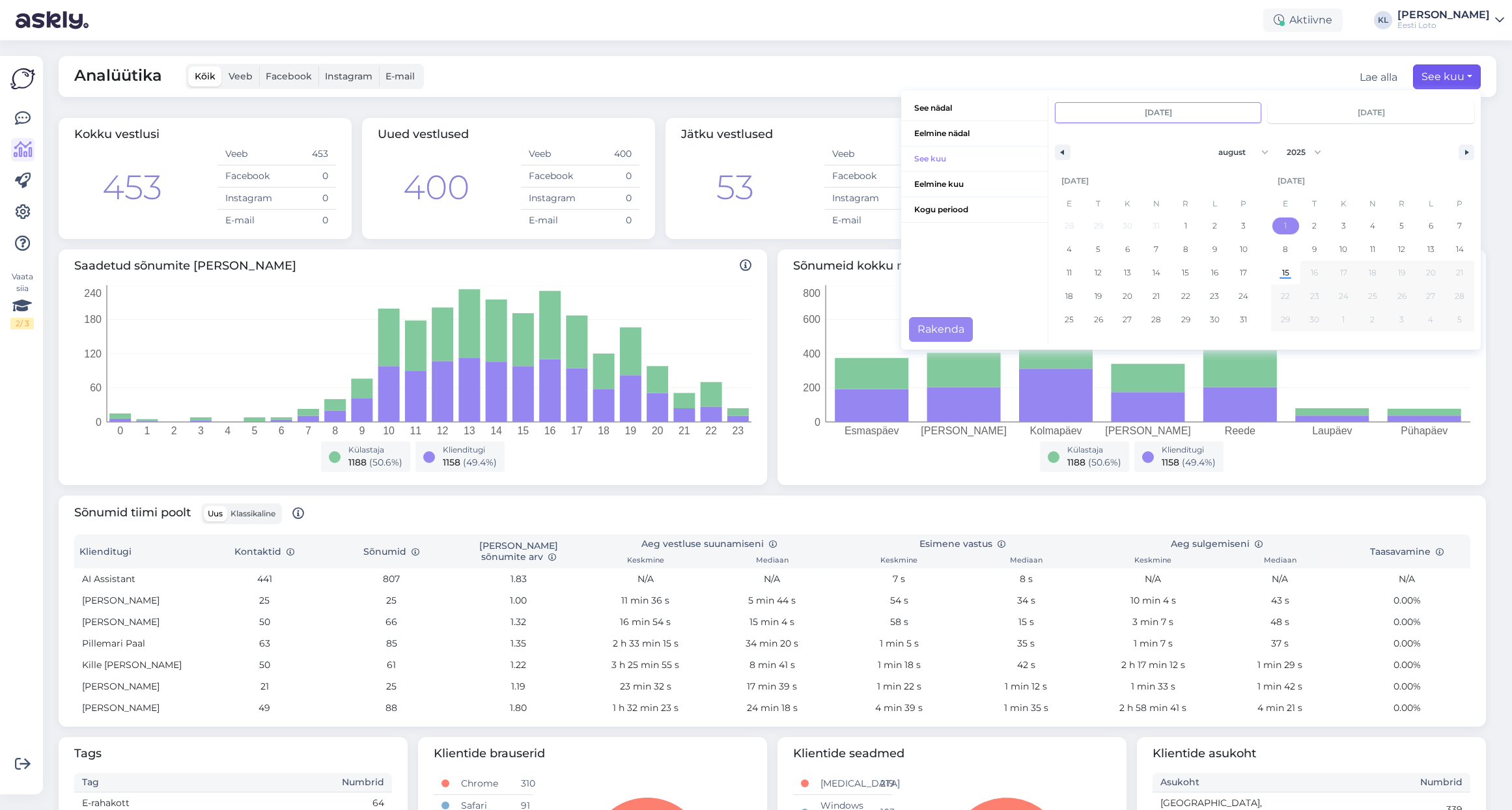
click at [1286, 222] on span "1" at bounding box center [1284, 225] width 3 height 23
type input "[DATE]"
drag, startPoint x: 1058, startPoint y: 155, endPoint x: 1084, endPoint y: 183, distance: 38.2
click at [1058, 155] on button "button" at bounding box center [1063, 152] width 15 height 15
select select "7"
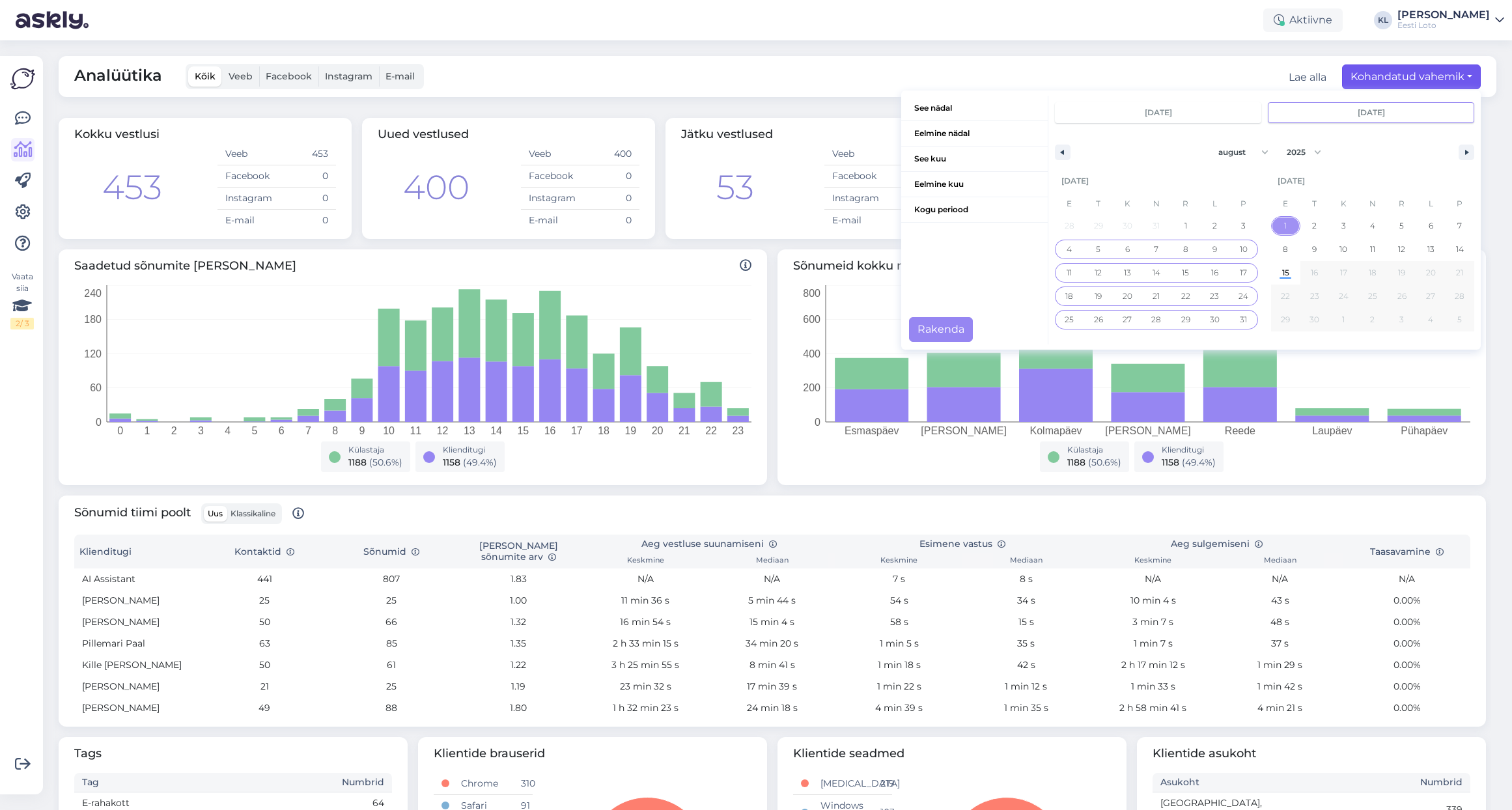
click at [1066, 249] on span "4" at bounding box center [1070, 250] width 29 height 17
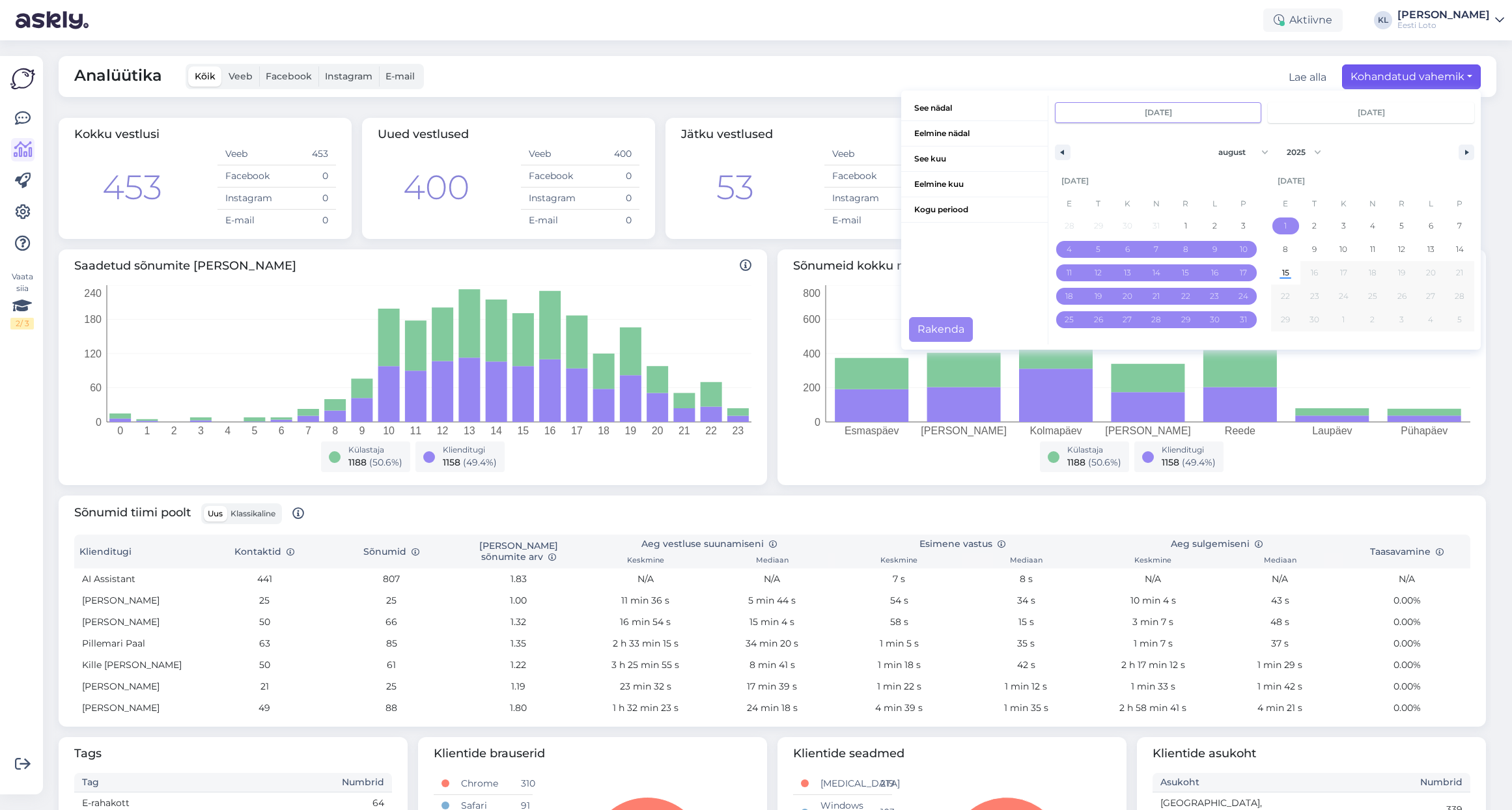
scroll to position [2, 0]
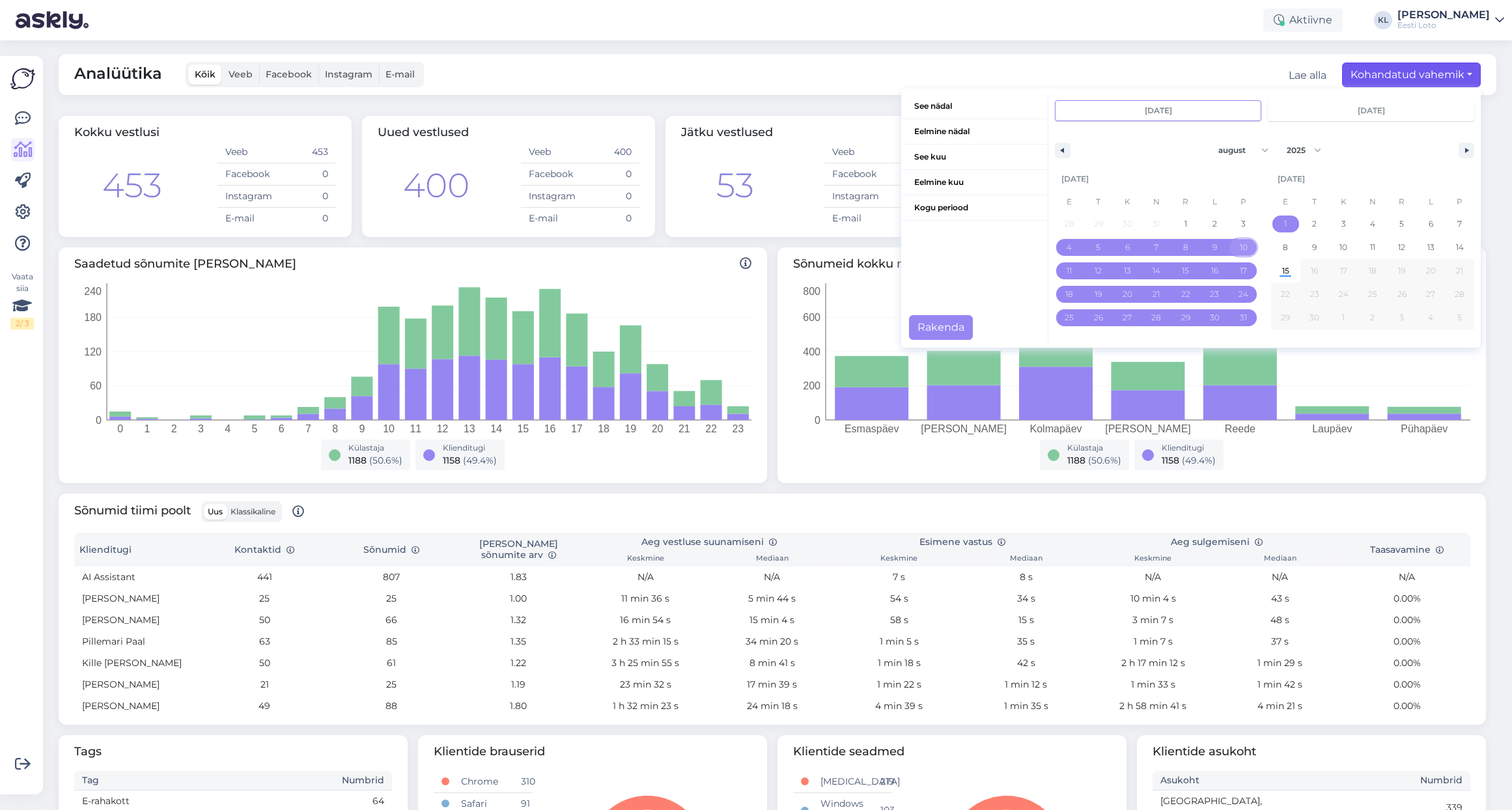
click at [1248, 246] on span "10" at bounding box center [1243, 247] width 29 height 17
type input "[DATE]"
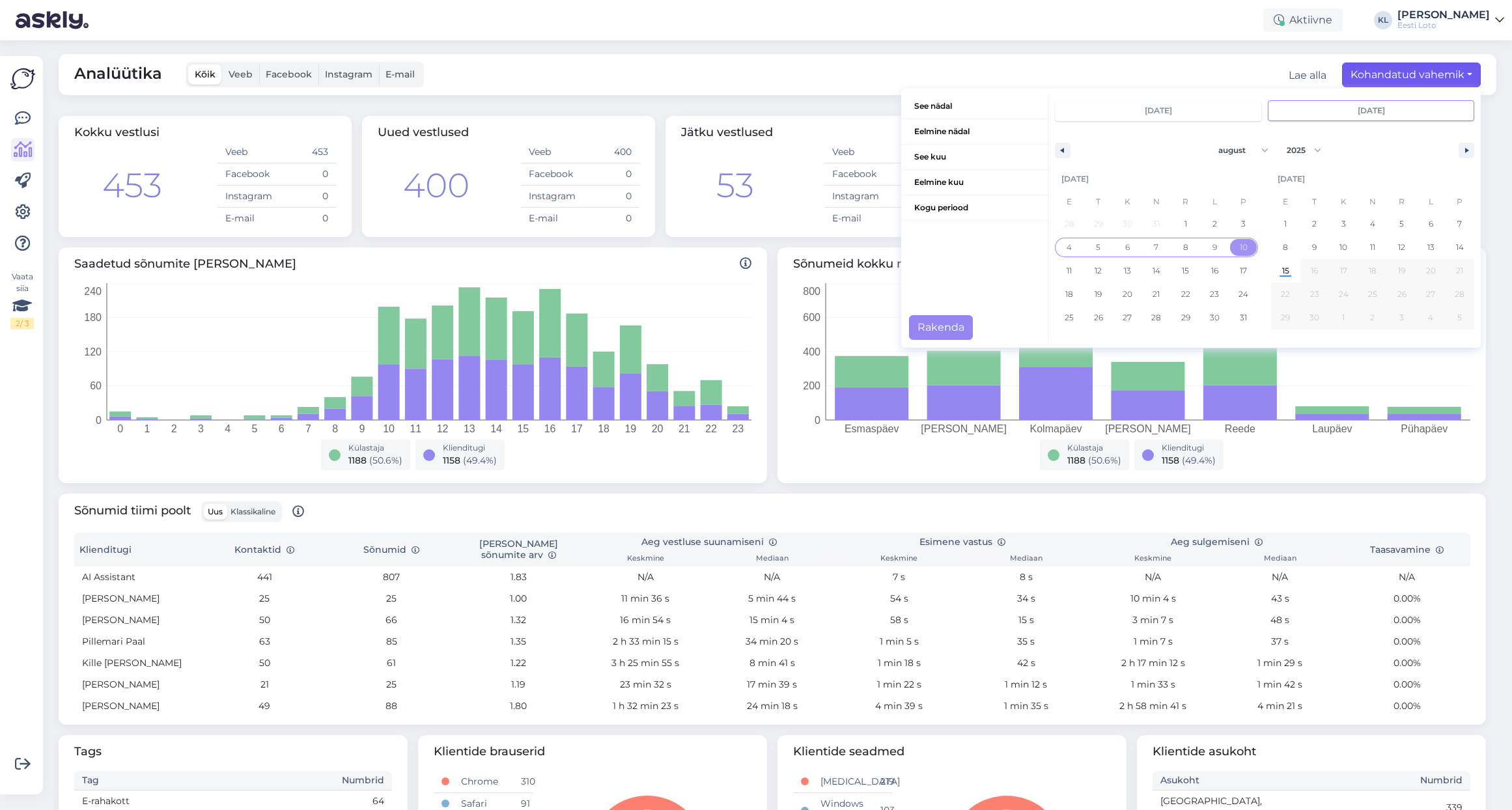
click at [1062, 244] on span "4" at bounding box center [1070, 247] width 29 height 17
type input "[DATE]"
click at [946, 326] on button "Rakenda" at bounding box center [940, 327] width 64 height 25
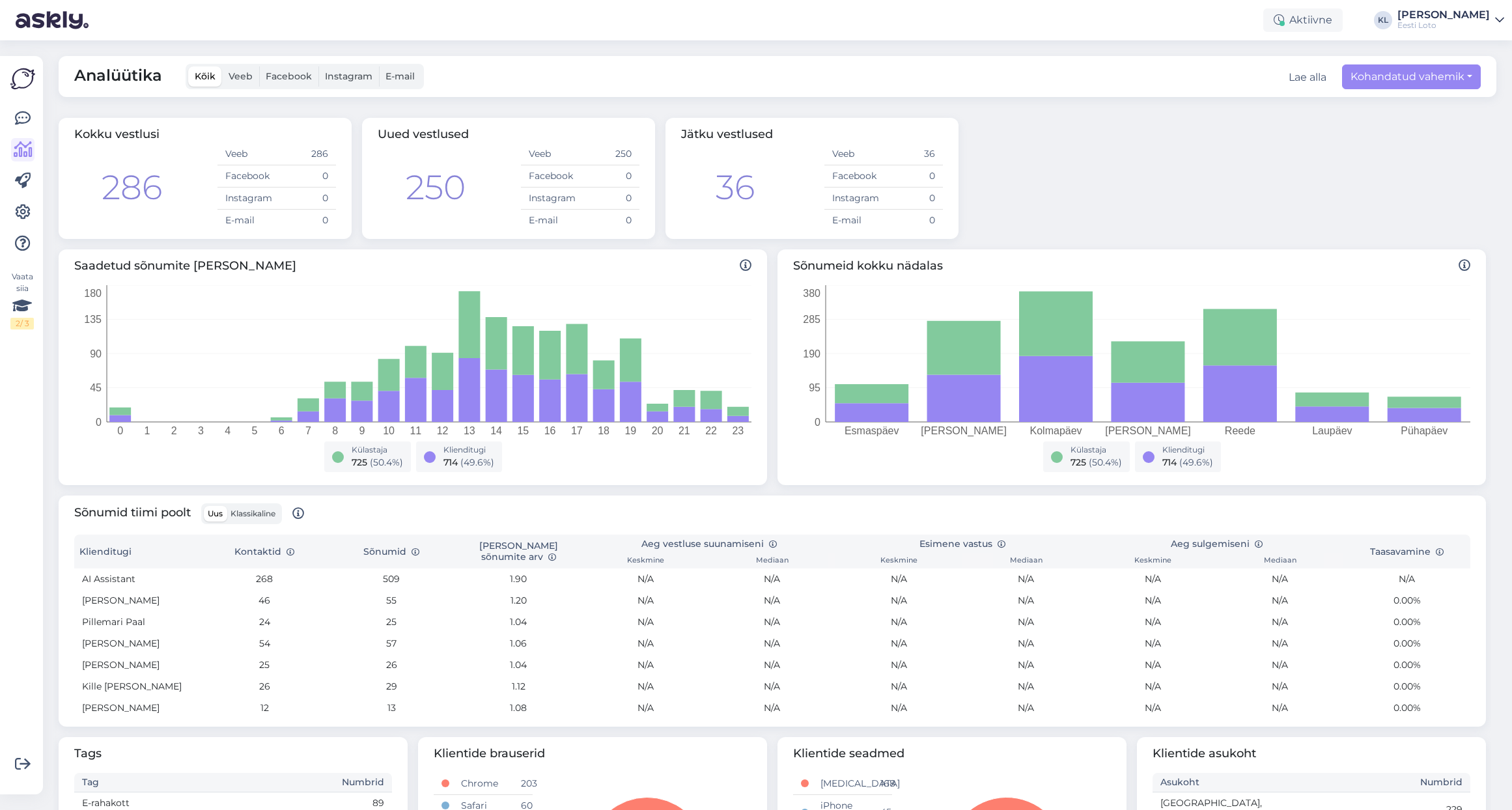
scroll to position [0, 0]
click at [1400, 75] on button "Kohandatud vahemik" at bounding box center [1411, 76] width 139 height 25
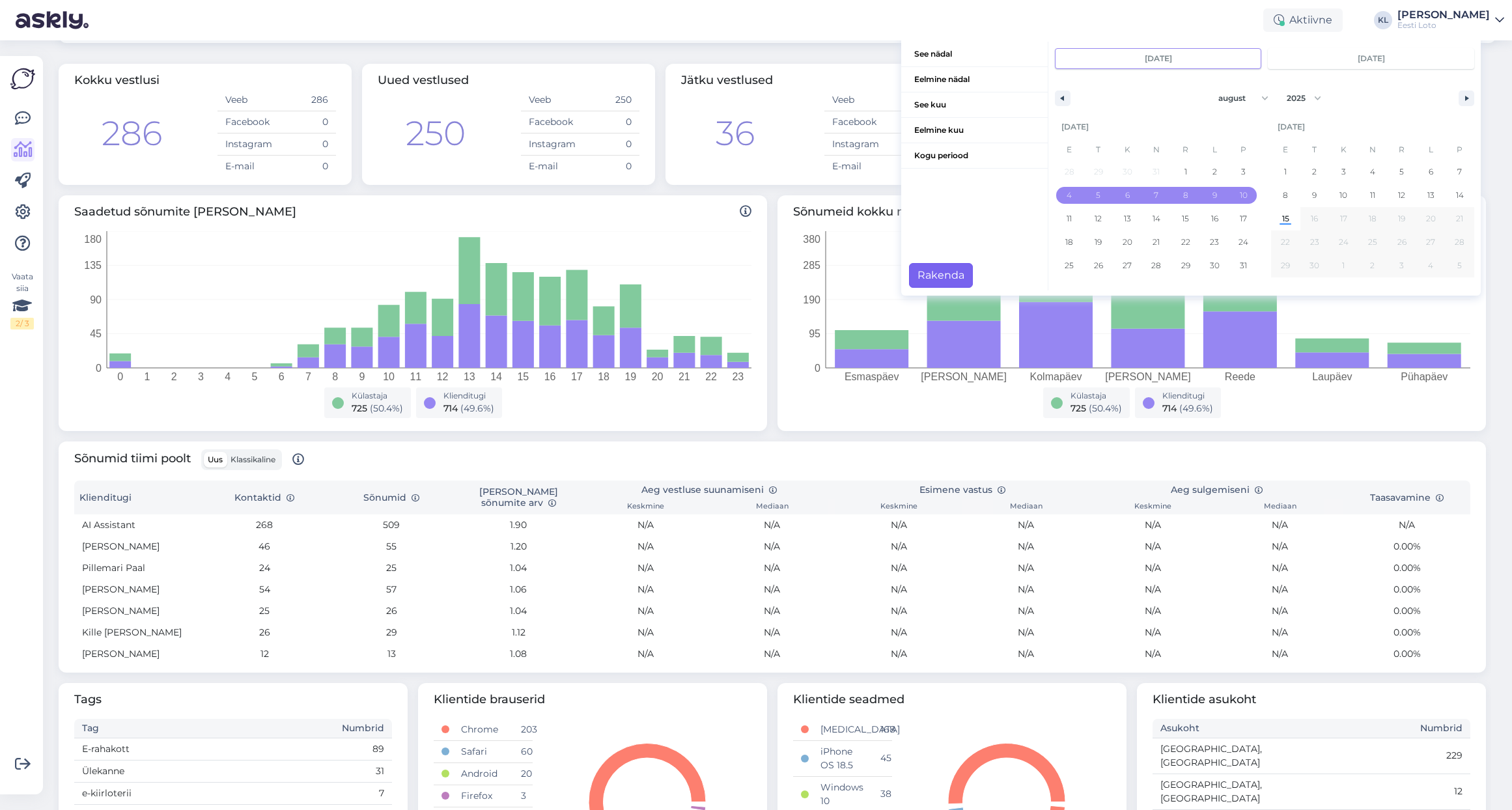
scroll to position [20, 0]
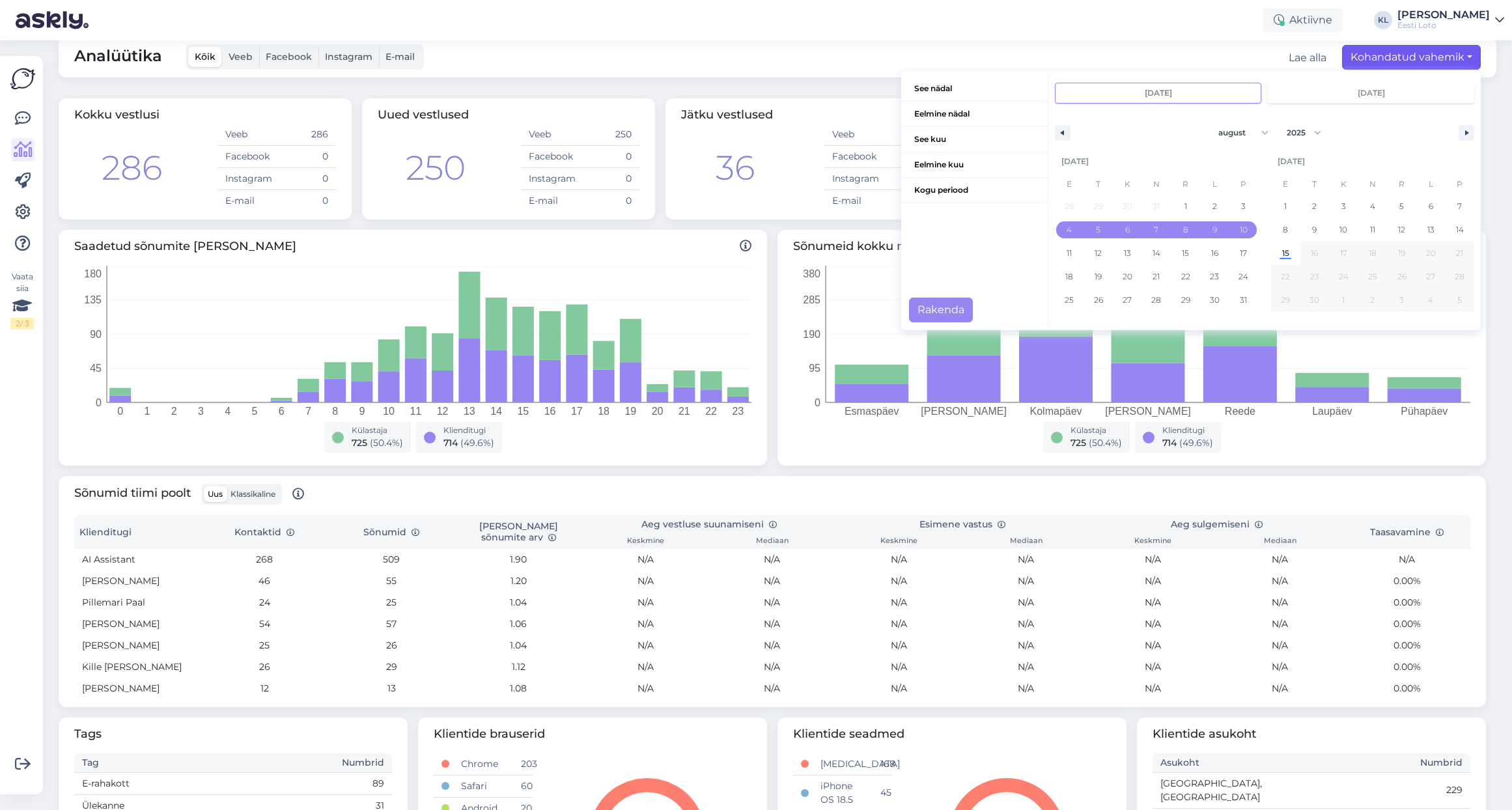
click at [854, 56] on div "Analüütika Kõik Veeb Facebook Instagram E-mail Lae alla Kohandatud vahemik See …" at bounding box center [777, 57] width 1438 height 41
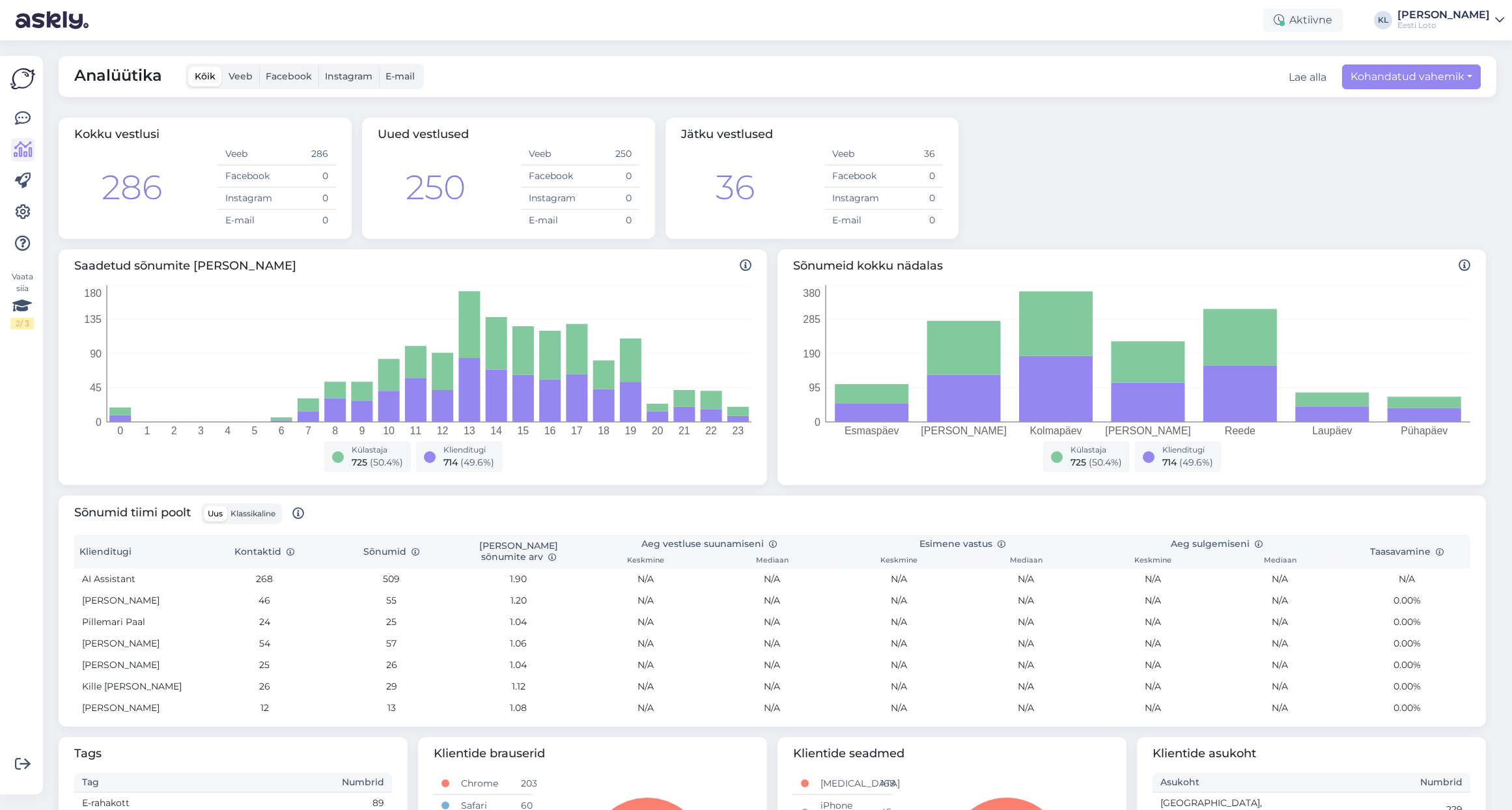
scroll to position [0, 0]
click at [256, 513] on span "Klassikaline" at bounding box center [252, 512] width 44 height 9
click at [227, 506] on input "Klassikaline" at bounding box center [227, 506] width 0 height 0
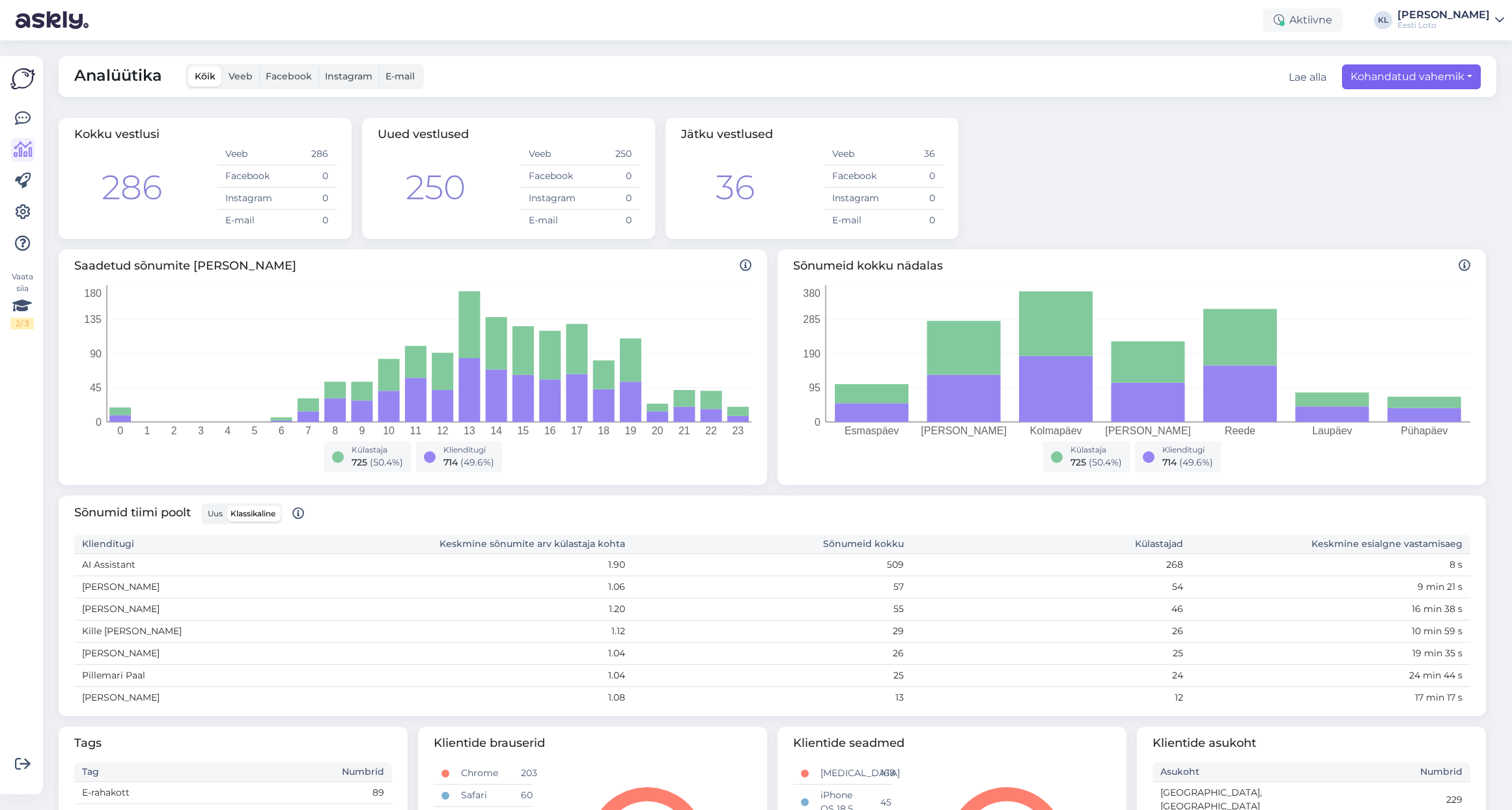
click at [1382, 76] on button "Kohandatud vahemik" at bounding box center [1411, 76] width 139 height 25
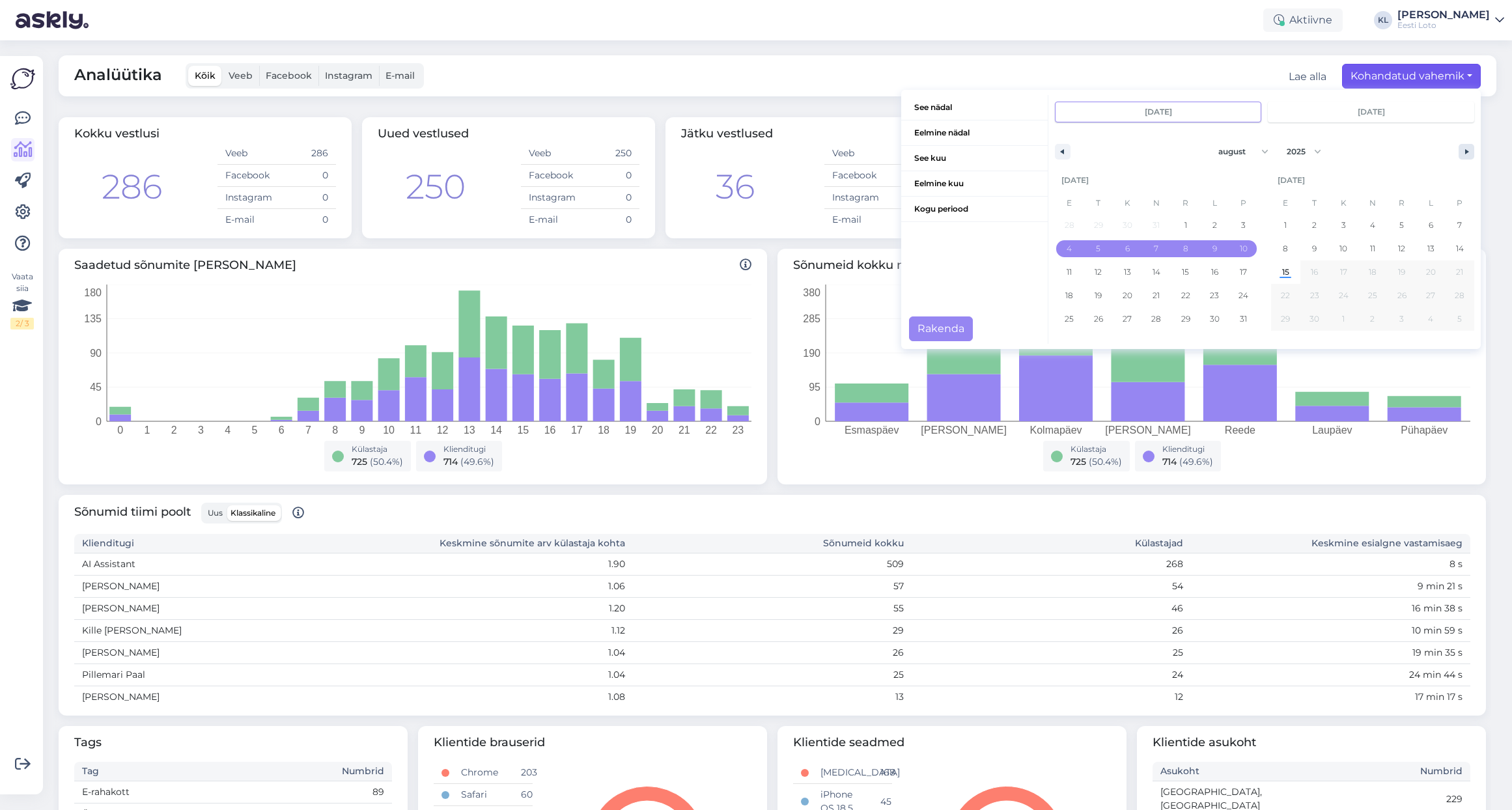
click at [1461, 147] on button "button" at bounding box center [1466, 151] width 15 height 15
select select "8"
click at [1070, 227] on span "1" at bounding box center [1069, 224] width 3 height 23
type input "[DATE]"
click at [1251, 224] on span "7" at bounding box center [1243, 226] width 29 height 17
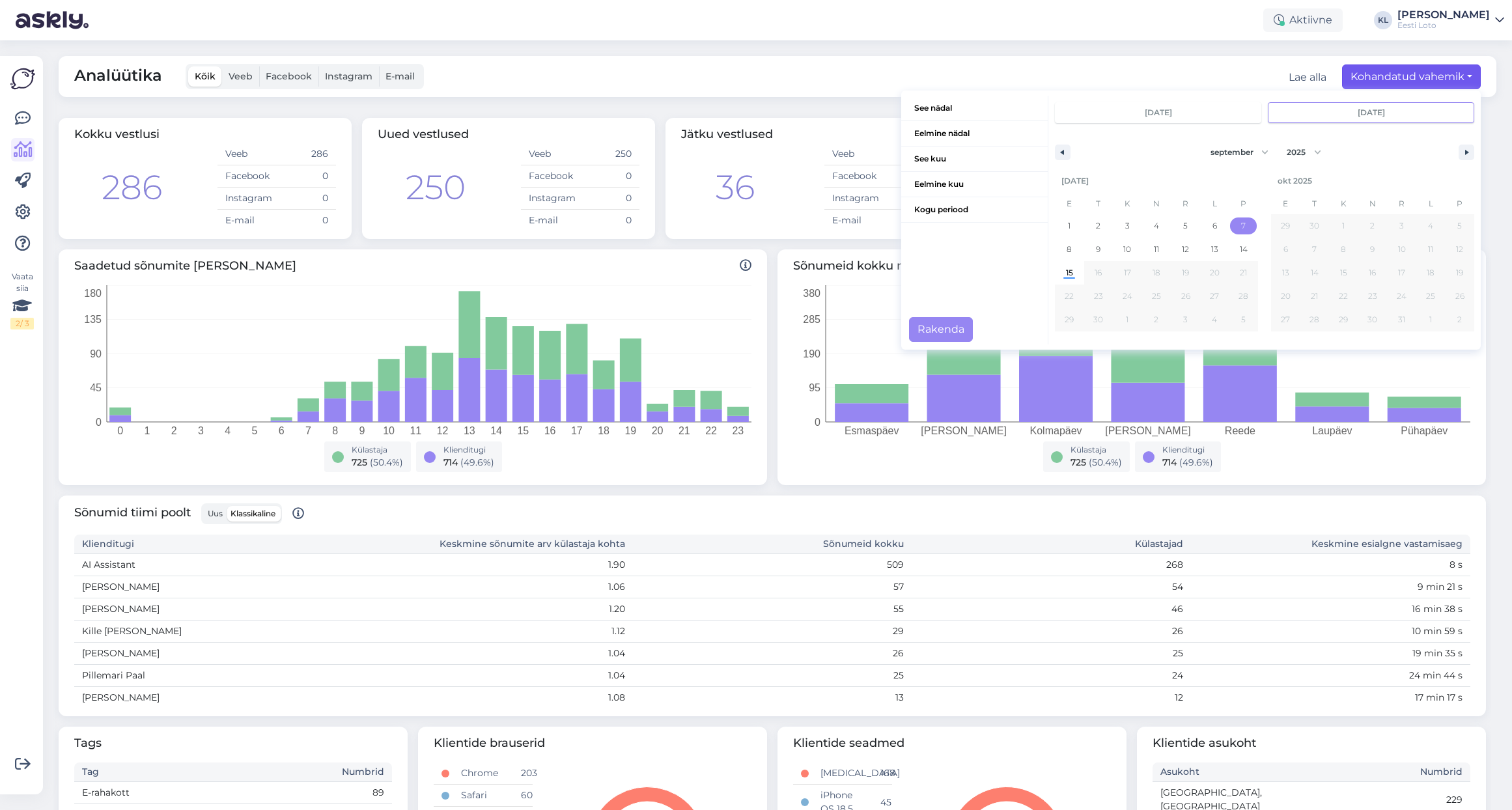
type input "[DATE]"
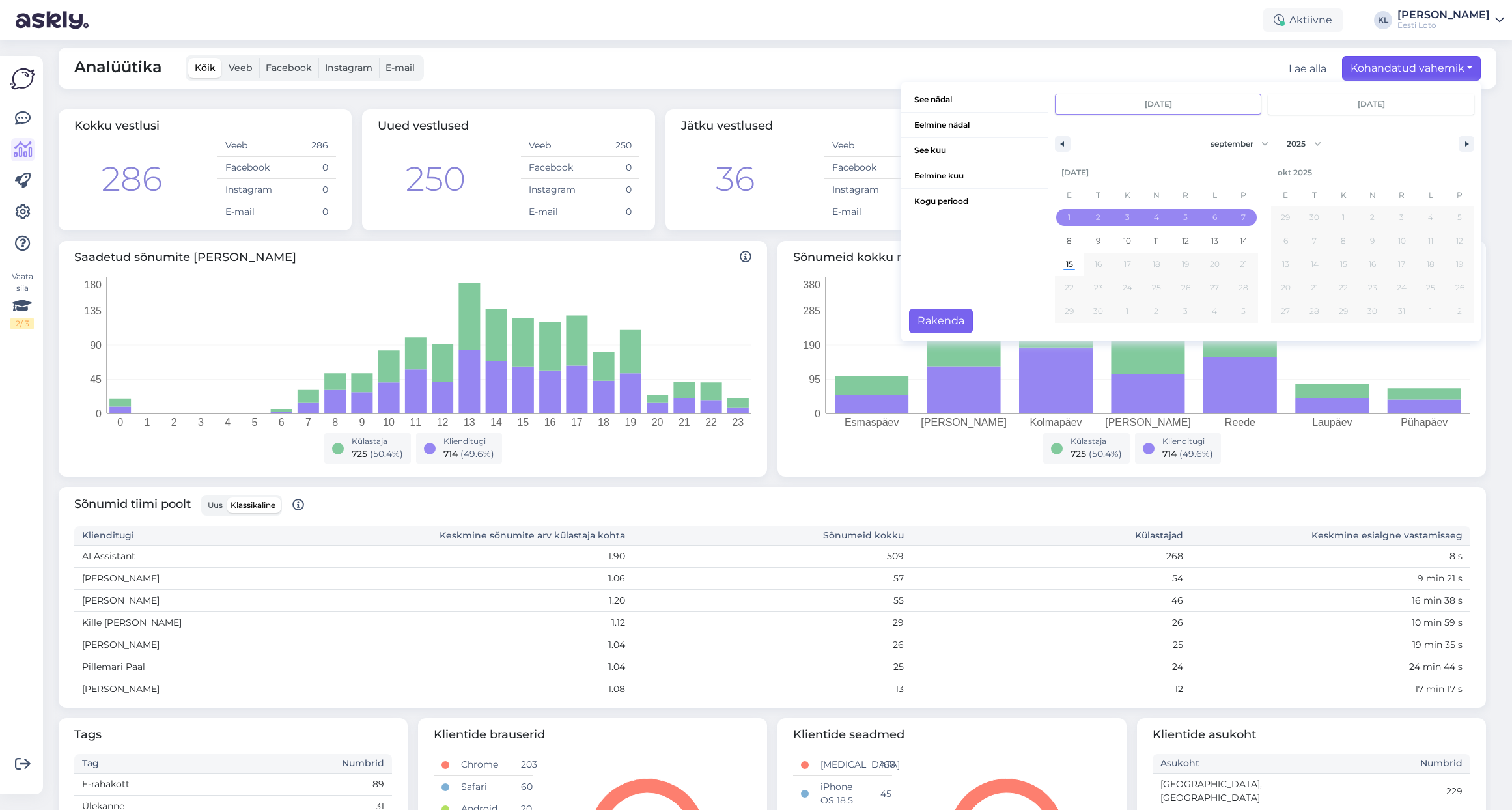
click at [922, 315] on button "Rakenda" at bounding box center [940, 321] width 64 height 25
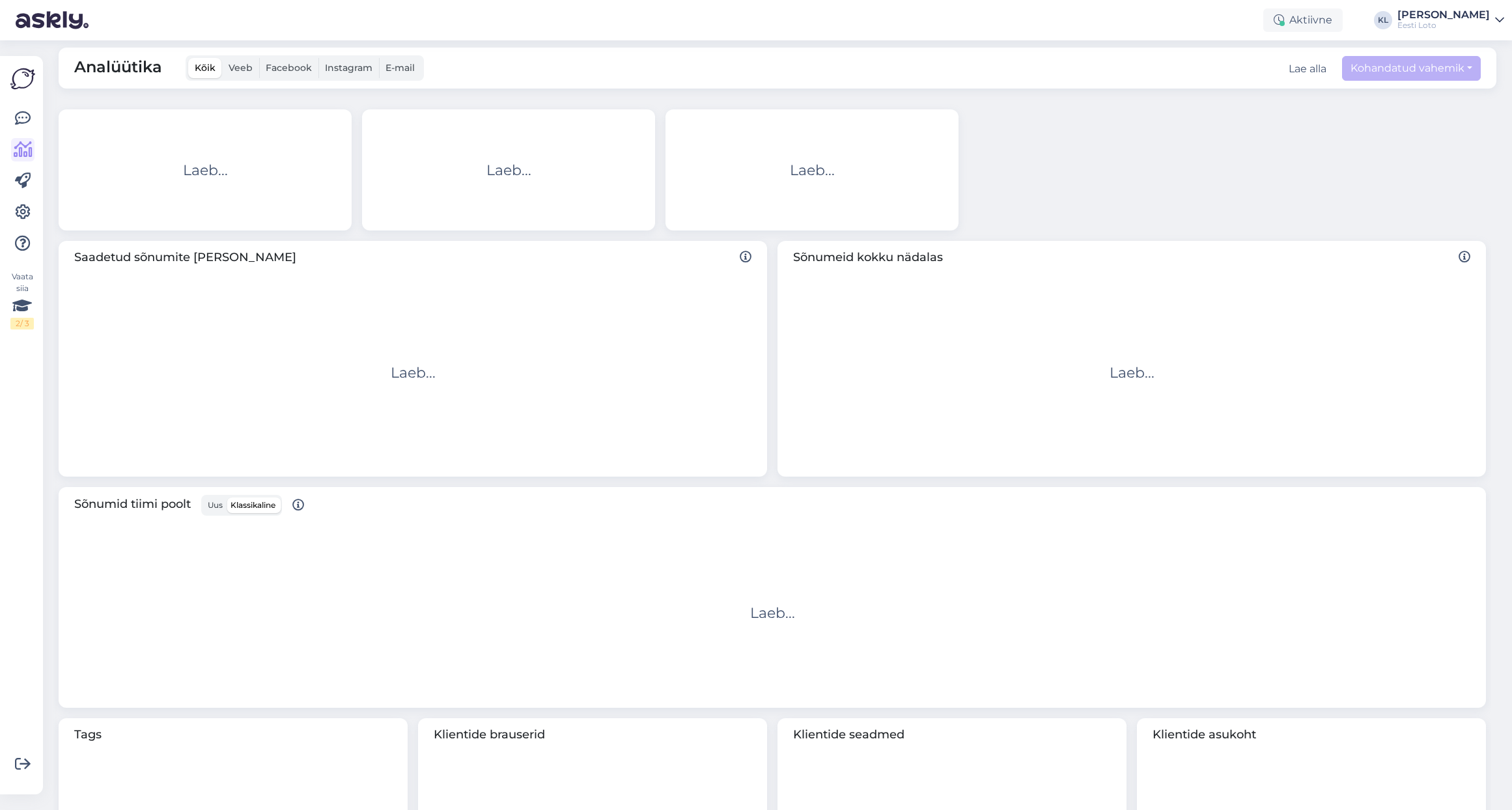
scroll to position [9, 0]
